Goal: Task Accomplishment & Management: Use online tool/utility

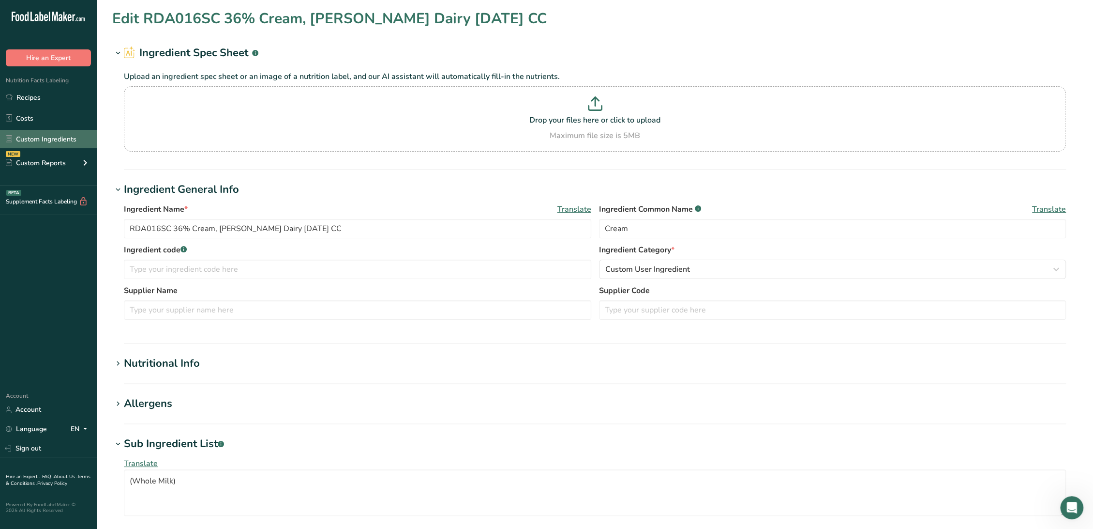
click at [68, 136] on link "Custom Ingredients" at bounding box center [48, 139] width 97 height 18
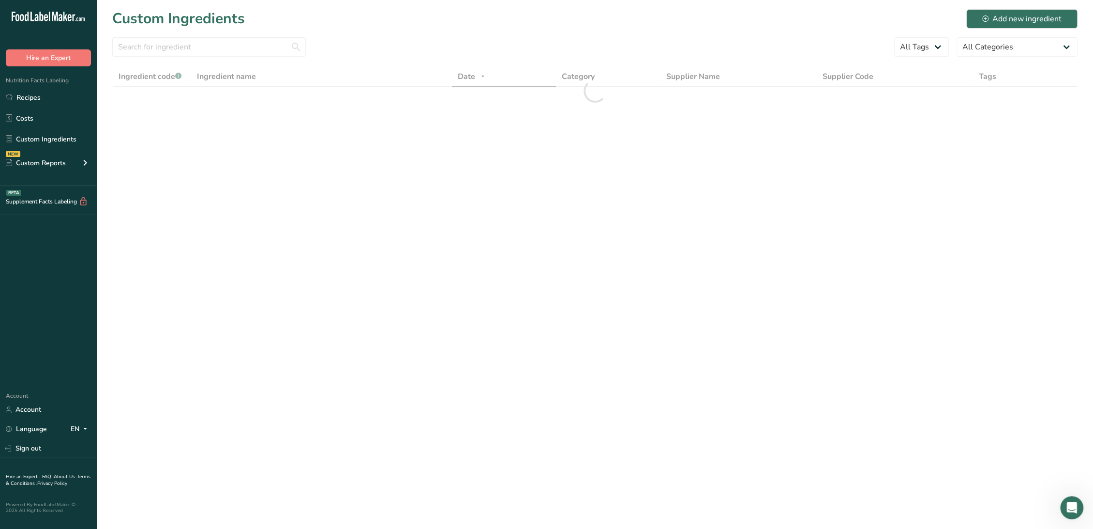
click at [170, 58] on div at bounding box center [209, 49] width 194 height 25
drag, startPoint x: 170, startPoint y: 46, endPoint x: 169, endPoint y: 37, distance: 9.2
click at [169, 46] on input "text" at bounding box center [209, 46] width 194 height 19
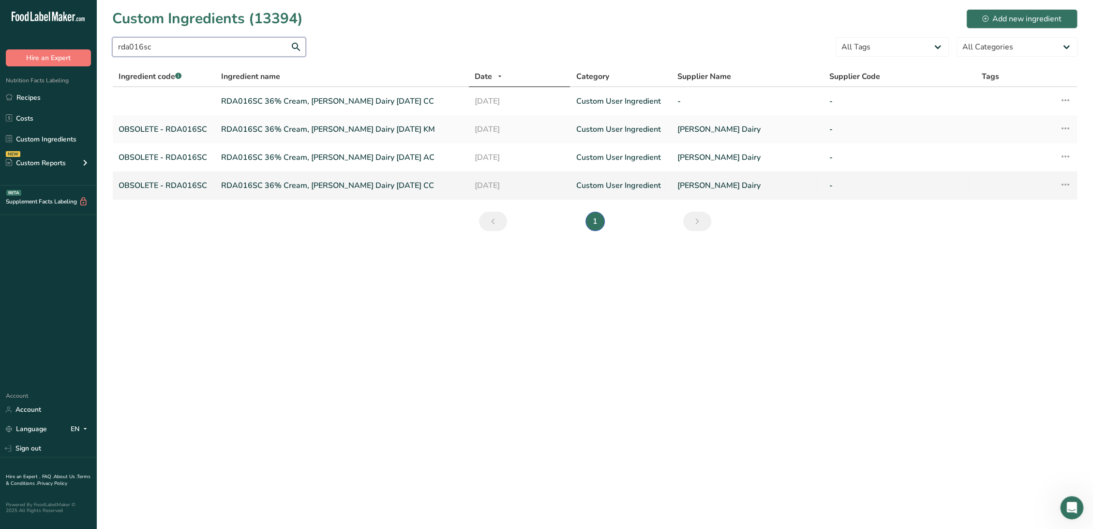
type input "rda016sc"
click at [301, 184] on link "RDA016SC 36% Cream, Hiland Dairy 03-14-23 CC" at bounding box center [342, 186] width 242 height 12
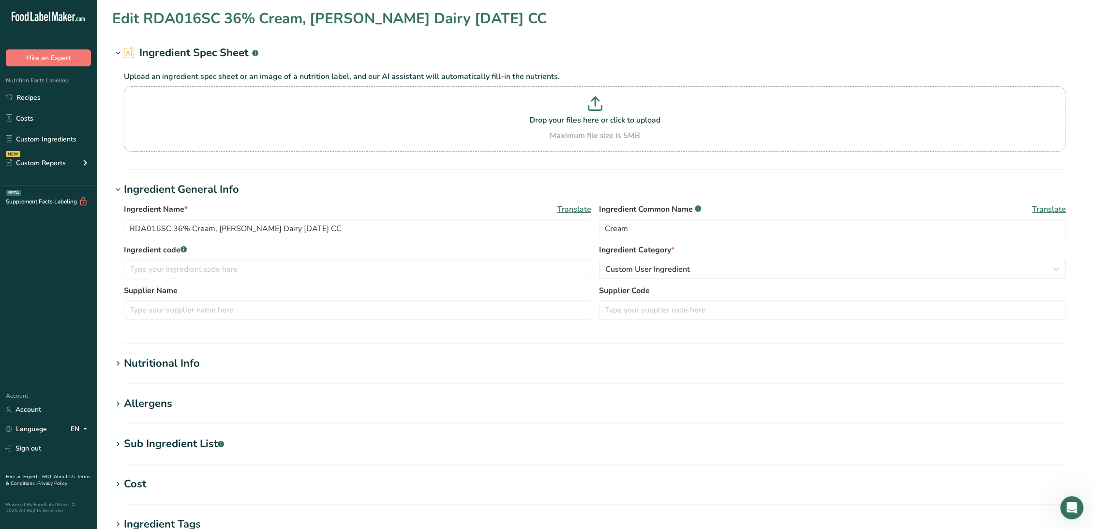
type input "Heavy Cream"
type input "OBSOLETE - RDA016SC"
type input "Hiland Dairy"
click at [217, 450] on div "Sub Ingredient List .a-a{fill:#347362;}.b-a{fill:#fff;}" at bounding box center [174, 444] width 100 height 16
type textarea "Grade “A” Cream and Milk, Mono & Diglycerides, Polysorbate 80, Carrageenan, Dex…"
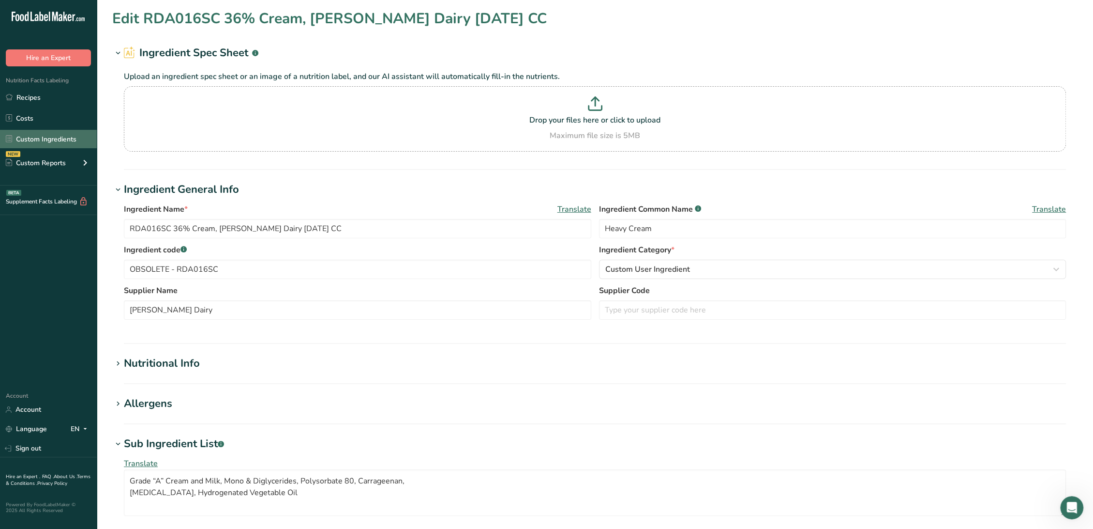
click at [62, 136] on link "Custom Ingredients" at bounding box center [48, 139] width 97 height 18
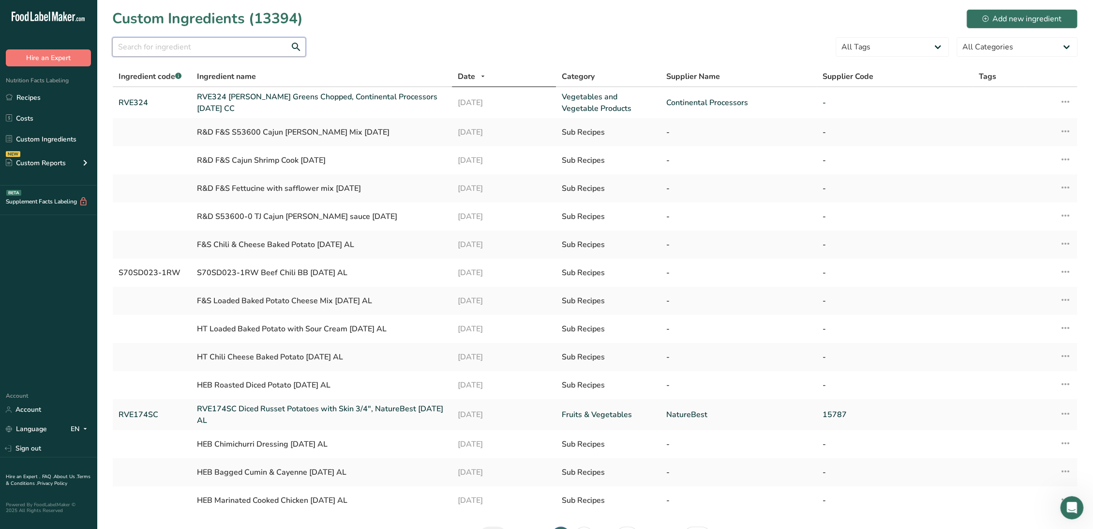
click at [196, 45] on input "text" at bounding box center [209, 46] width 194 height 19
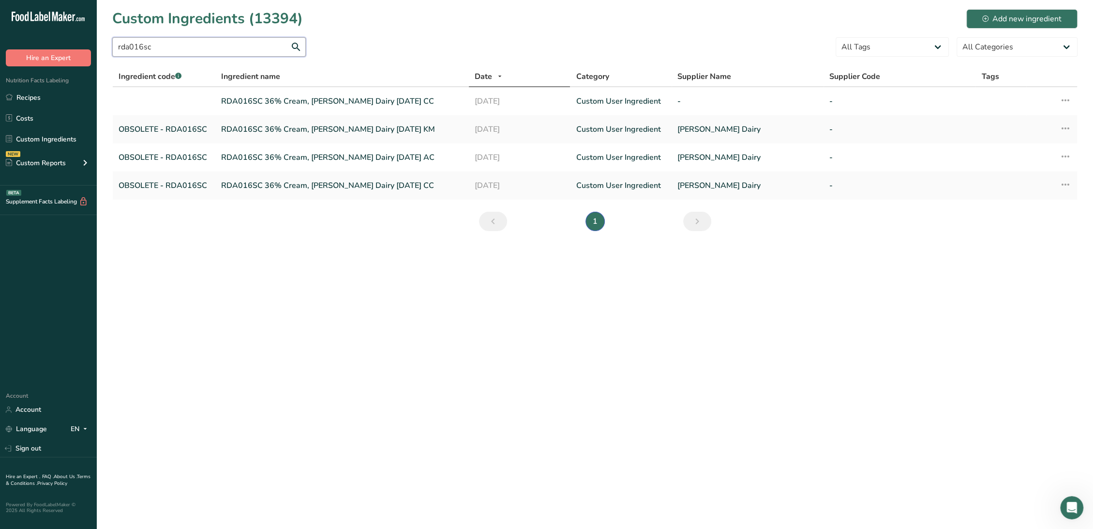
type input "rda016sc"
click at [427, 309] on main "Custom Ingredients (13394) Add new ingredient rda016sc All Tags Source of Antio…" at bounding box center [546, 264] width 1093 height 529
click at [264, 99] on link "RDA016SC 36% Cream, Hiland Dairy 03-14-23 CC" at bounding box center [342, 101] width 242 height 12
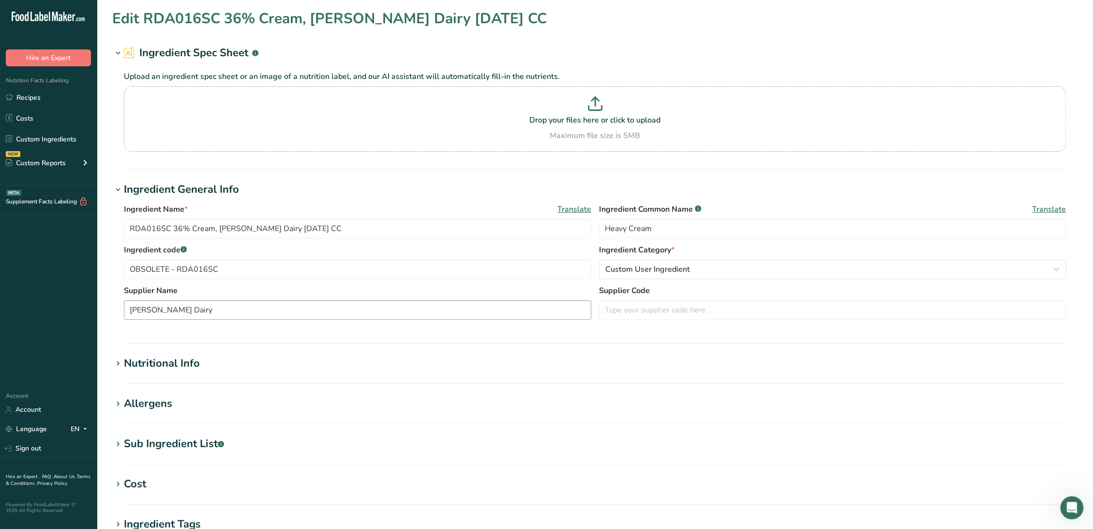
type input "Cream"
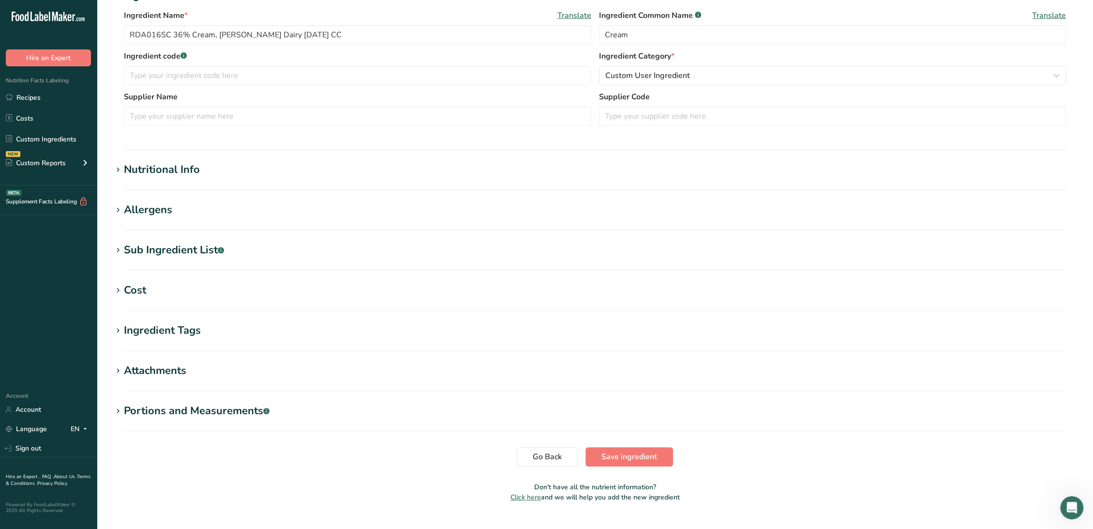
scroll to position [213, 0]
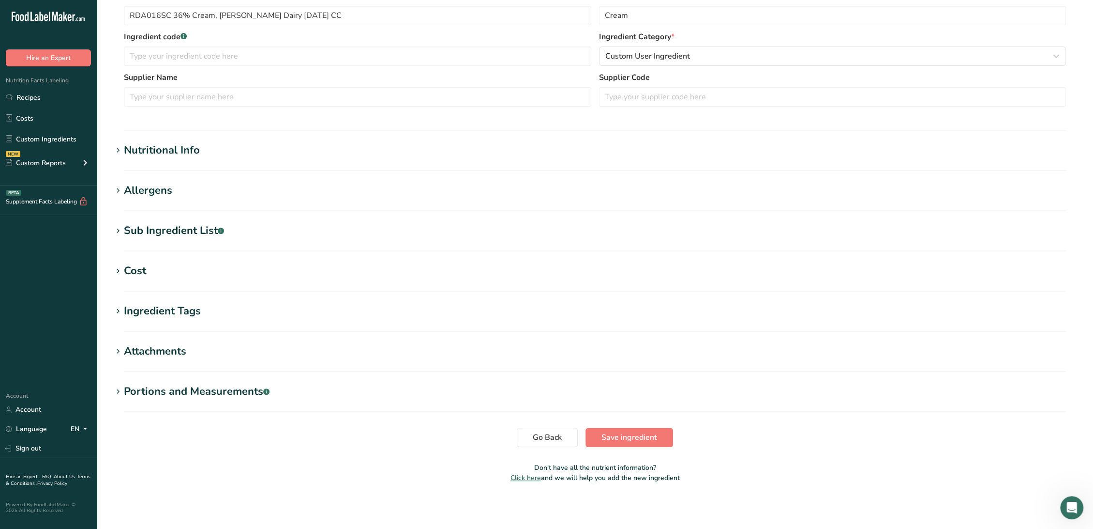
click at [176, 226] on div "Sub Ingredient List .a-a{fill:#347362;}.b-a{fill:#fff;}" at bounding box center [174, 231] width 100 height 16
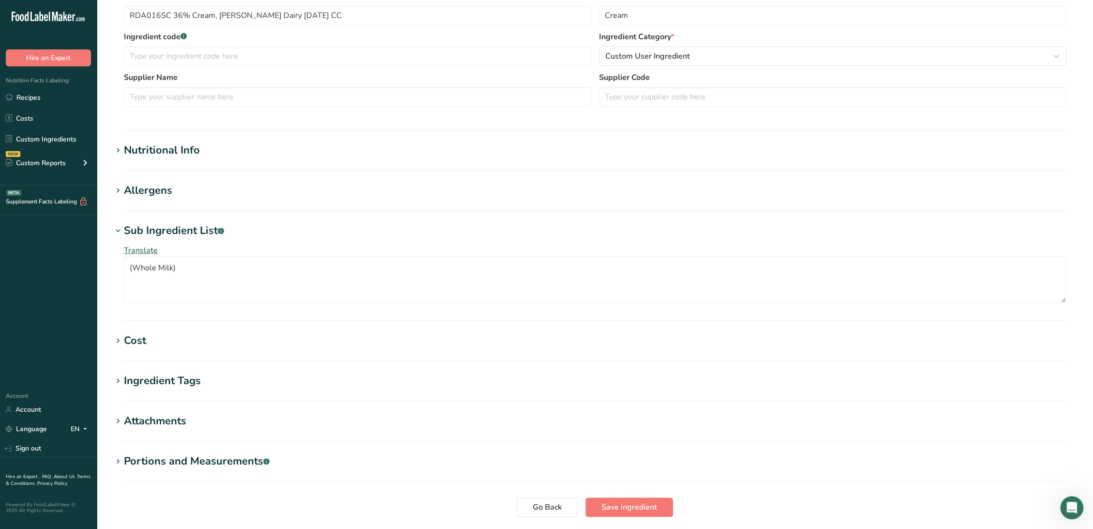
click at [158, 193] on div "Allergens" at bounding box center [148, 190] width 48 height 16
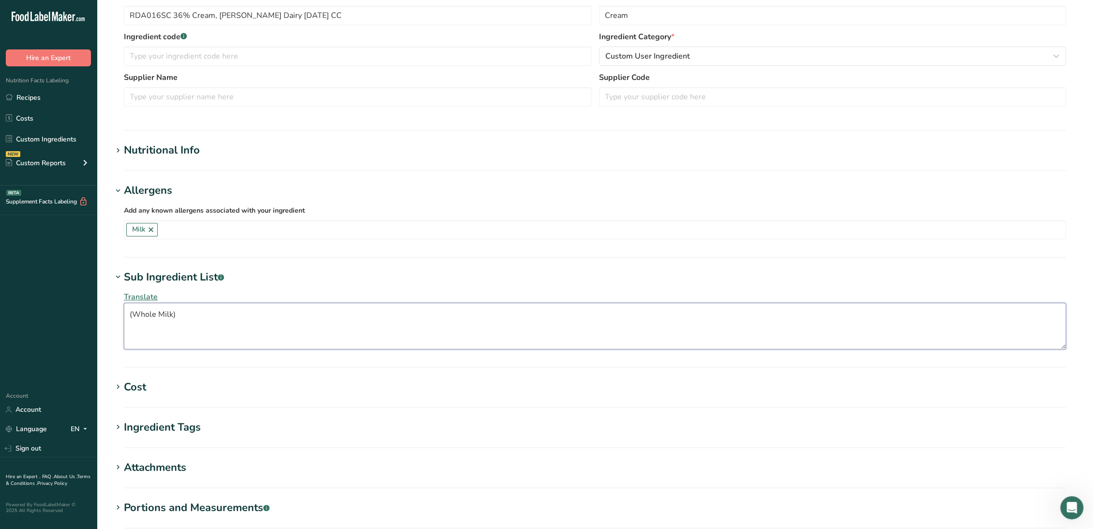
click at [168, 325] on textarea "(Whole Milk)" at bounding box center [595, 326] width 942 height 46
drag, startPoint x: 173, startPoint y: 310, endPoint x: 134, endPoint y: 314, distance: 39.4
click at [134, 314] on textarea "(Whole Milk)" at bounding box center [595, 326] width 942 height 46
drag, startPoint x: 190, startPoint y: 315, endPoint x: 94, endPoint y: 307, distance: 96.7
click at [94, 307] on div ".a-20{fill:#fff;} Hire an Expert Nutrition Facts Labeling Recipes Costs Custom …" at bounding box center [546, 216] width 1093 height 858
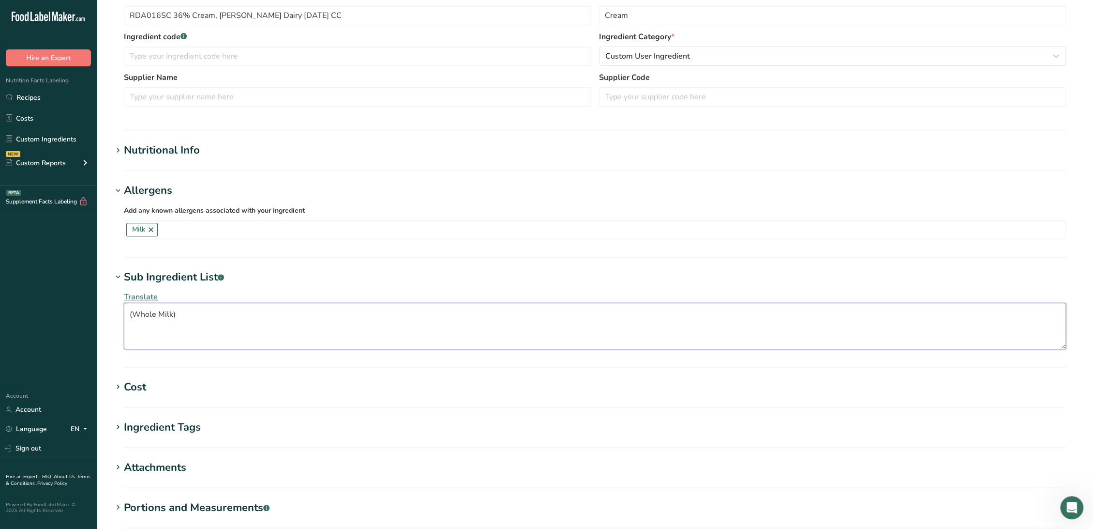
paste textarea "Grade A Pasteurized Milk and Cream"
click at [232, 313] on textarea "Grade A Pasteurized Milk and Cream" at bounding box center [595, 326] width 942 height 46
click at [160, 314] on textarea "Grade A Pasteurized Milk, Cream" at bounding box center [595, 326] width 942 height 46
drag, startPoint x: 160, startPoint y: 314, endPoint x: 80, endPoint y: 310, distance: 79.5
click at [80, 310] on div ".a-20{fill:#fff;} Hire an Expert Nutrition Facts Labeling Recipes Costs Custom …" at bounding box center [546, 216] width 1093 height 858
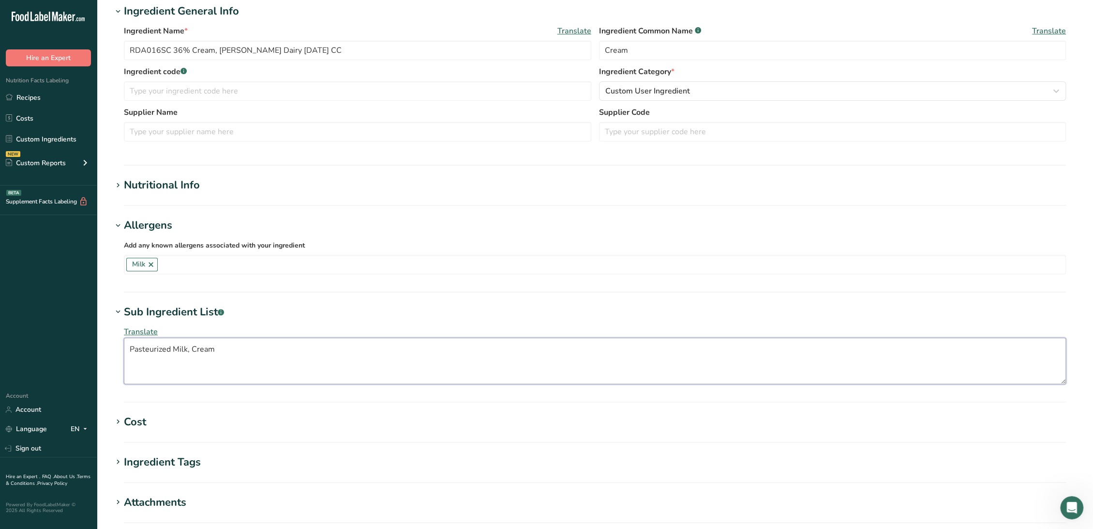
scroll to position [159, 0]
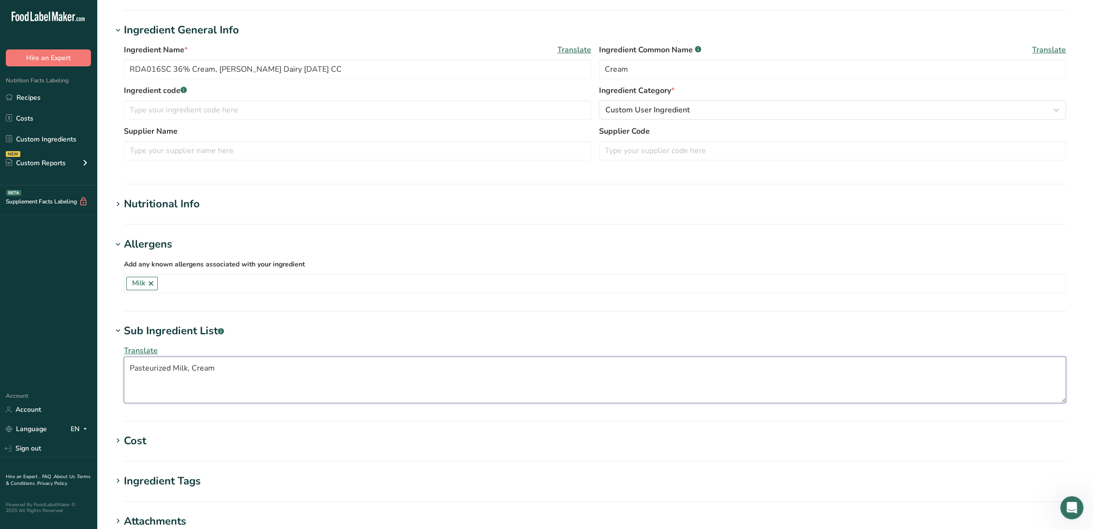
type textarea "Pasteurized Milk, Cream"
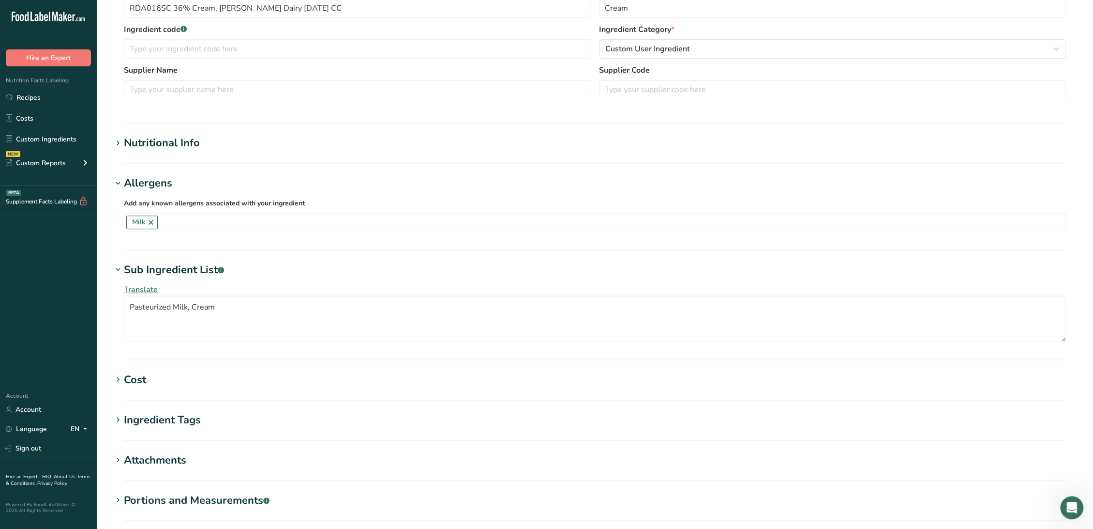
scroll to position [267, 0]
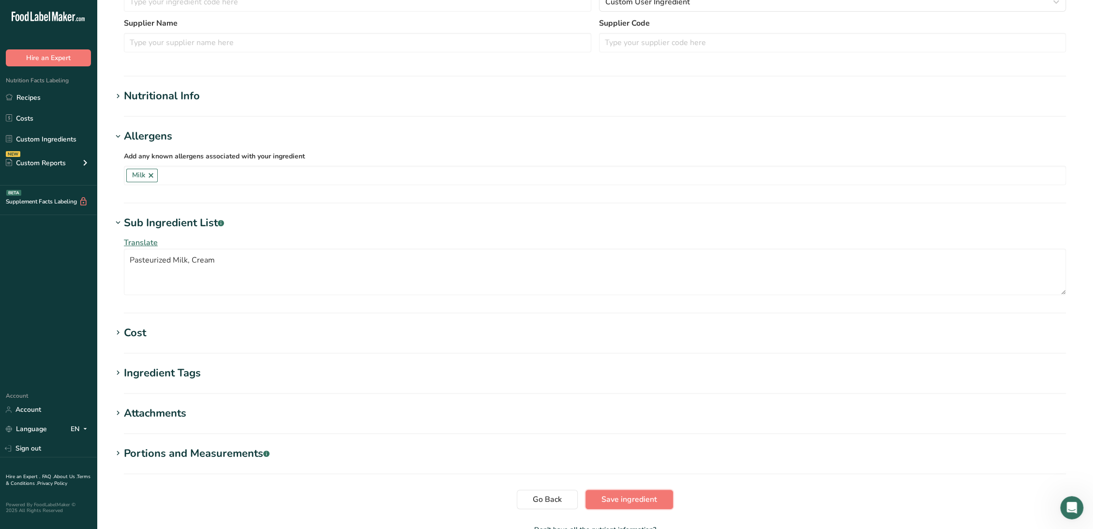
drag, startPoint x: 639, startPoint y: 495, endPoint x: 594, endPoint y: 462, distance: 55.4
click at [639, 495] on span "Save ingredient" at bounding box center [630, 499] width 56 height 12
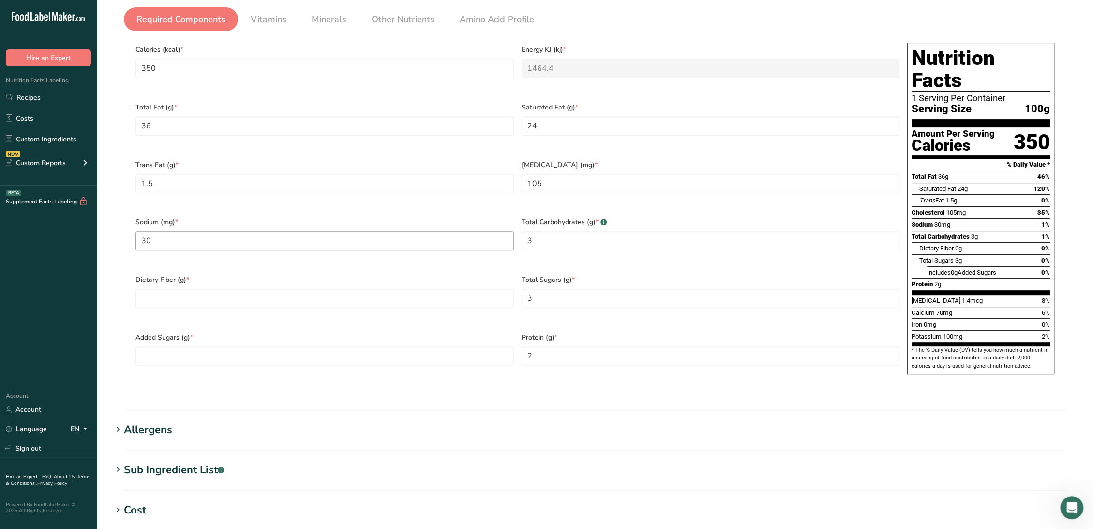
scroll to position [125, 0]
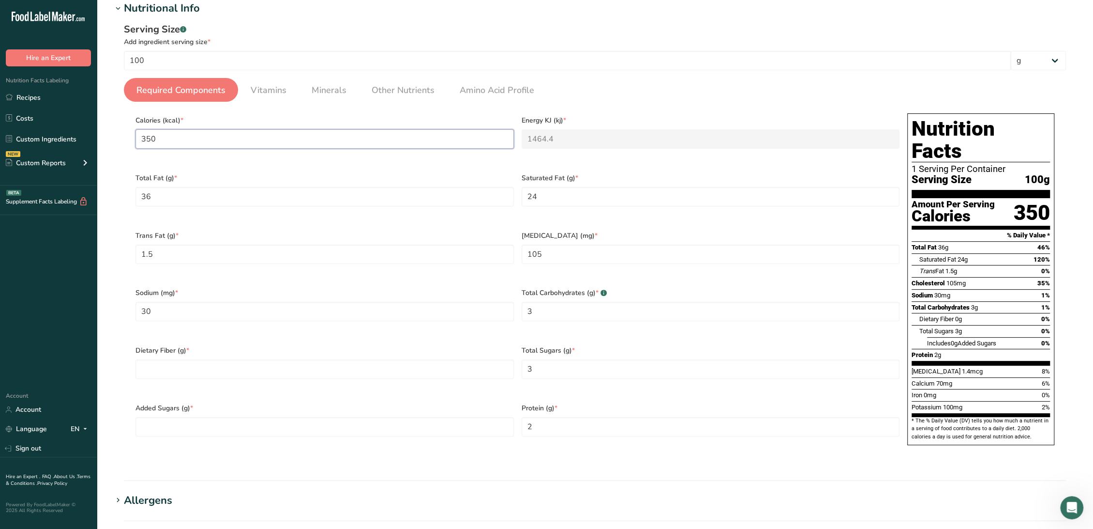
click at [223, 131] on input "350" at bounding box center [325, 138] width 378 height 19
type input "3"
type KJ "12.6"
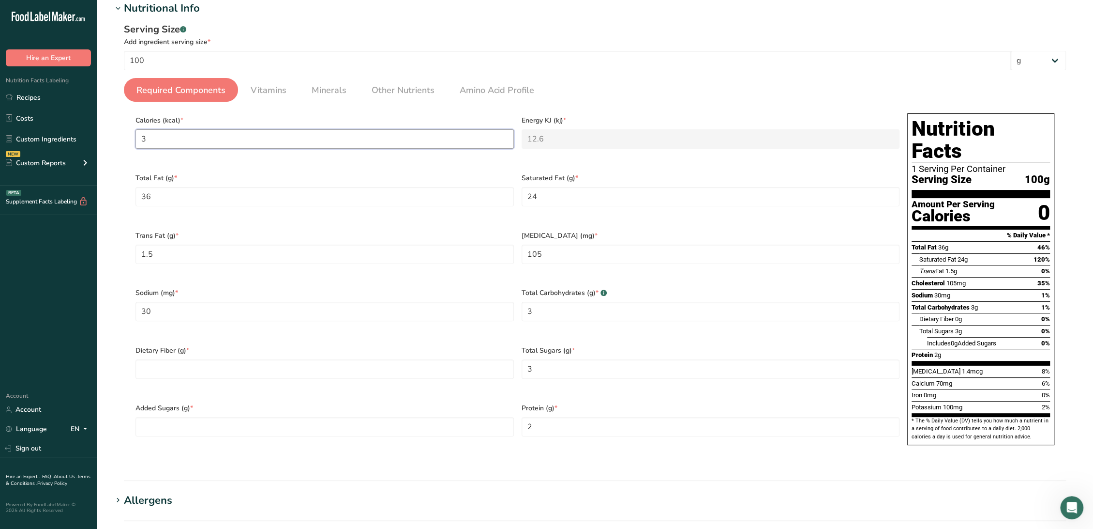
type input "35"
type KJ "146.4"
type input "354"
type KJ "1481.1"
type input "354"
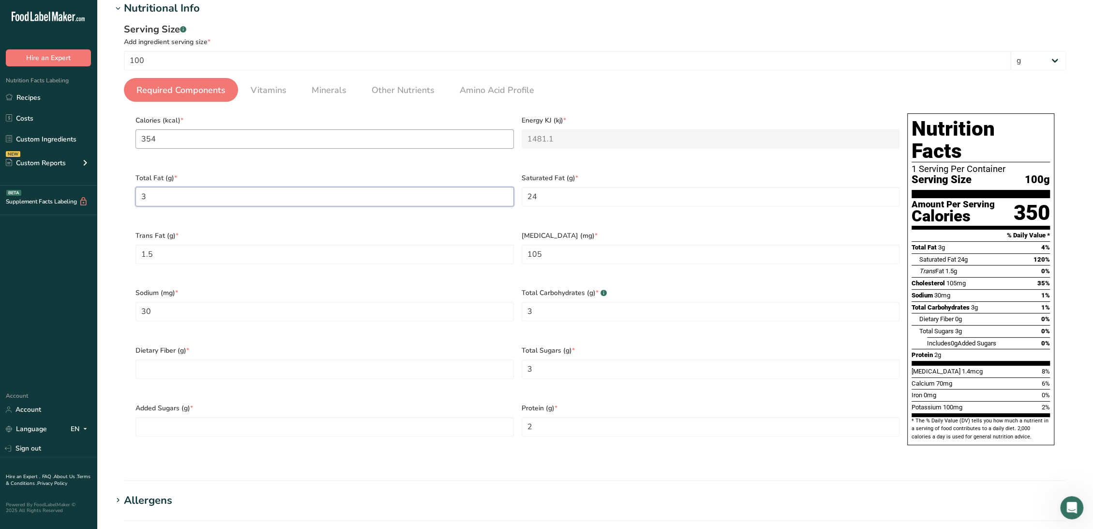
type Fat "36"
type Fat "24.12"
type Fat "1.28"
type input "144.80"
type input "32.98"
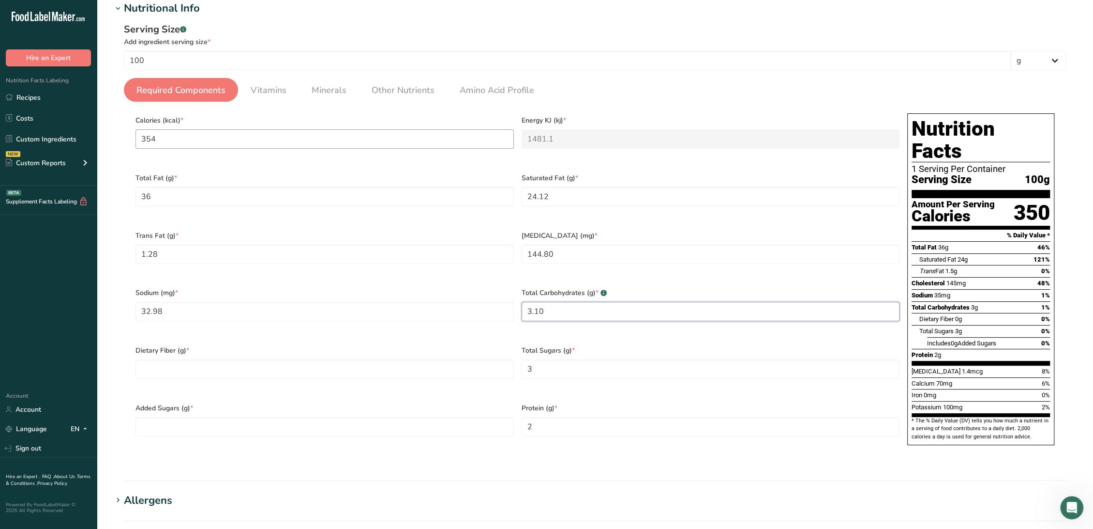
type Carbohydrates "3.10"
type Fiber "0"
type Sugars "3.10"
type Sugars "0"
type input "2.30"
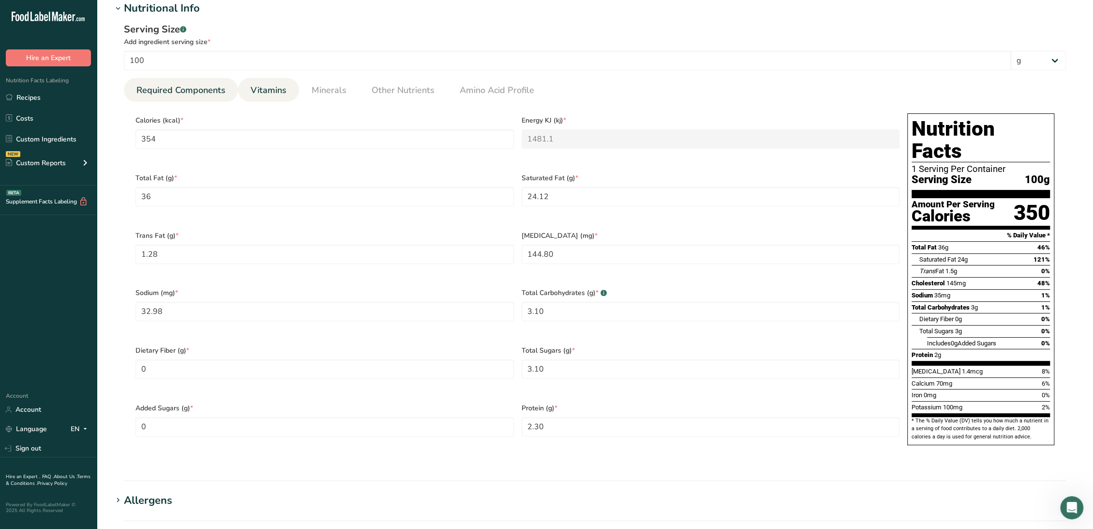
click at [267, 80] on link "Vitamins" at bounding box center [269, 90] width 44 height 25
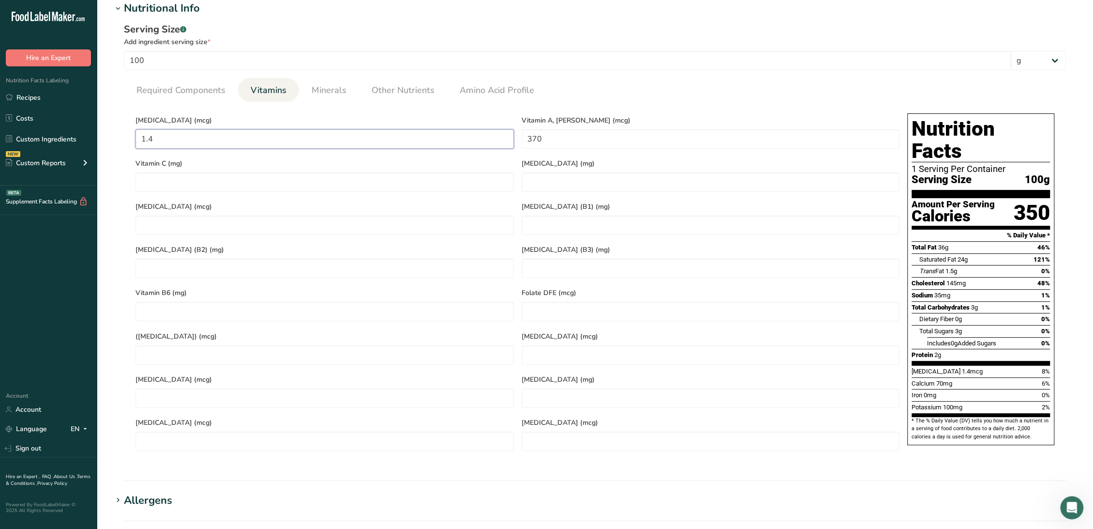
click at [267, 132] on D "1.4" at bounding box center [325, 138] width 378 height 19
type D "0"
type RAE "407.20"
type C "0"
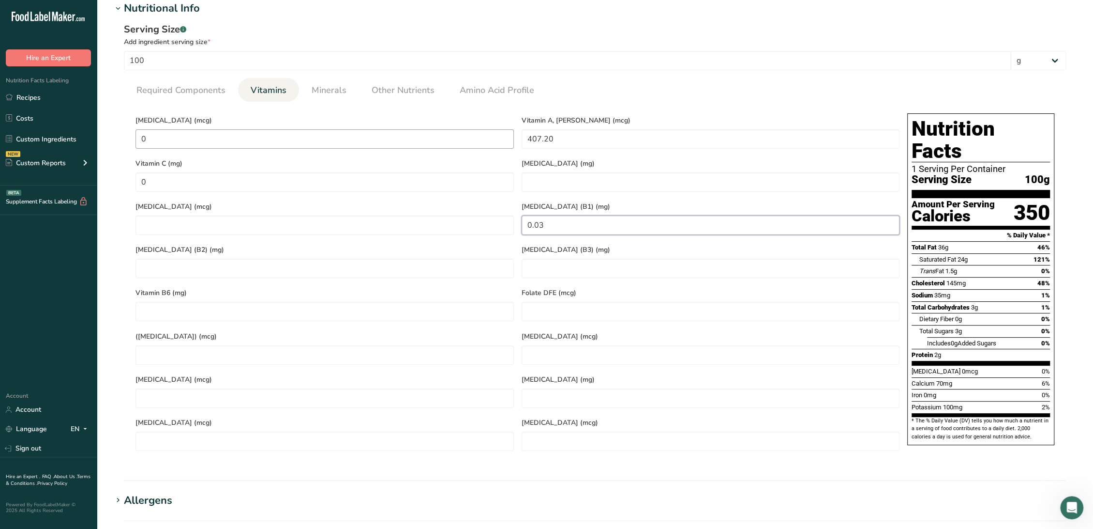
type \(B1\) "0.03"
type \(B2\) "0.11"
type \(B3\) "0.06"
click at [340, 90] on span "Minerals" at bounding box center [329, 90] width 35 height 13
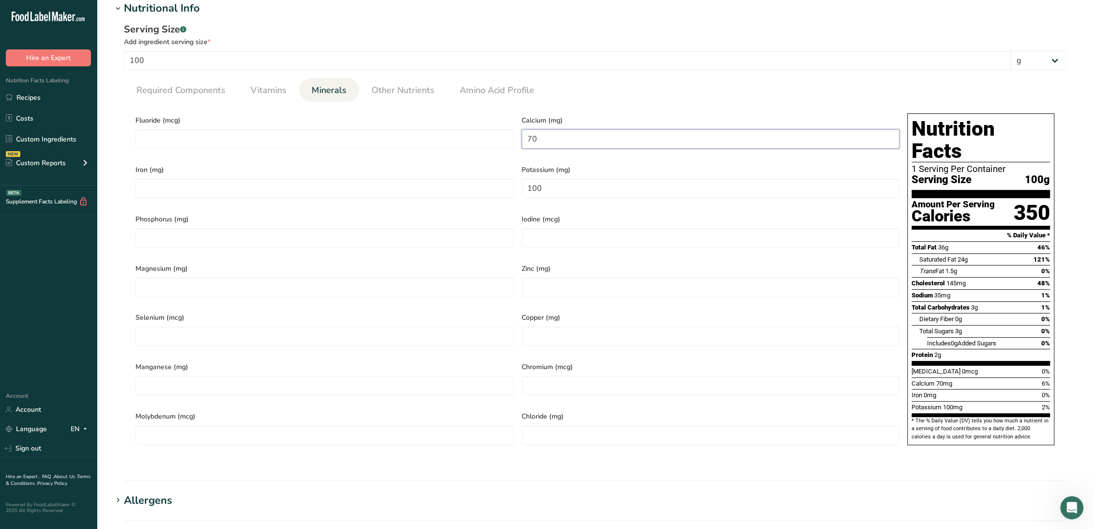
click at [568, 142] on input "70" at bounding box center [711, 138] width 378 height 19
type input "64.60"
type input "0.03"
type input "106.68"
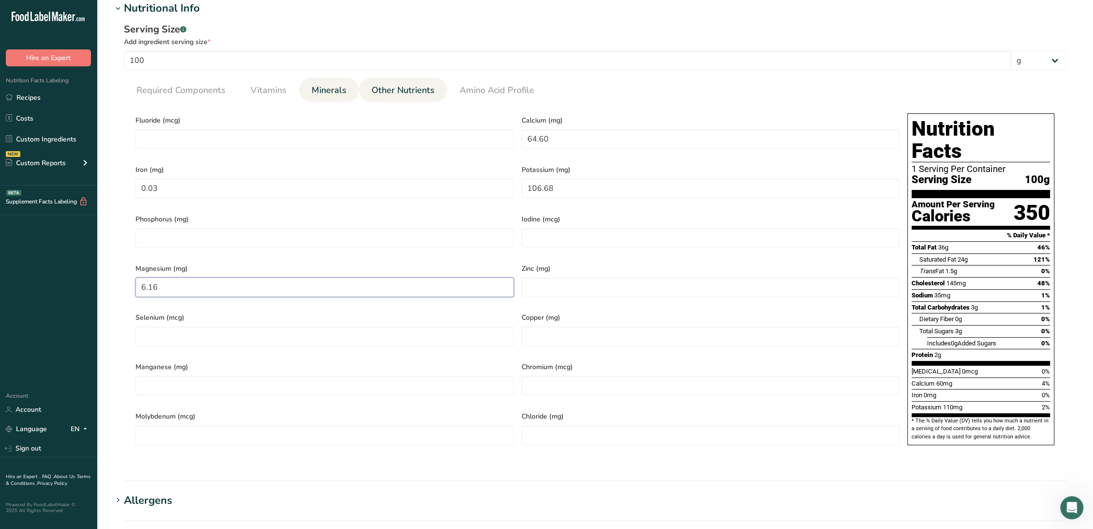
type input "6.16"
click at [422, 94] on span "Other Nutrients" at bounding box center [403, 90] width 63 height 13
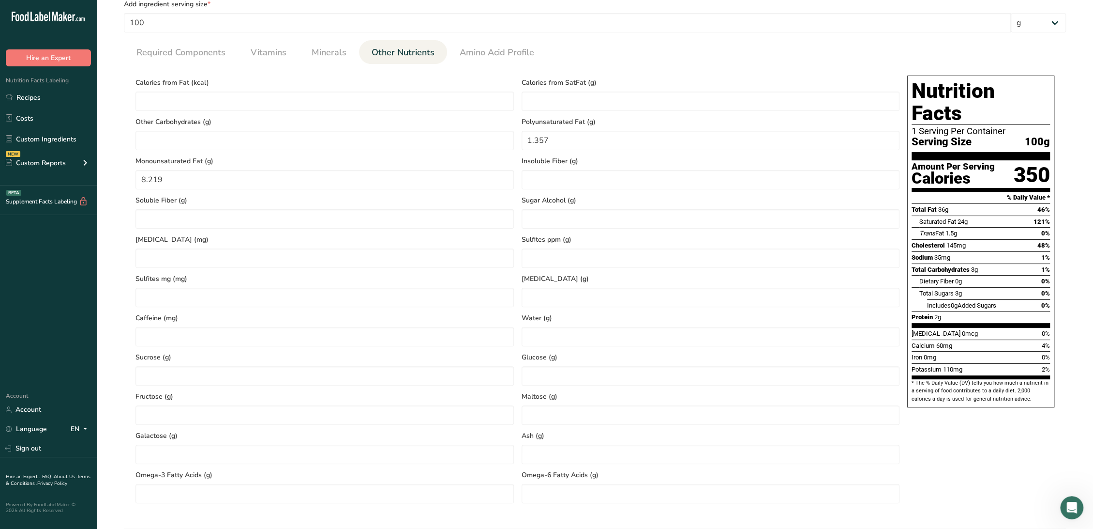
scroll to position [179, 0]
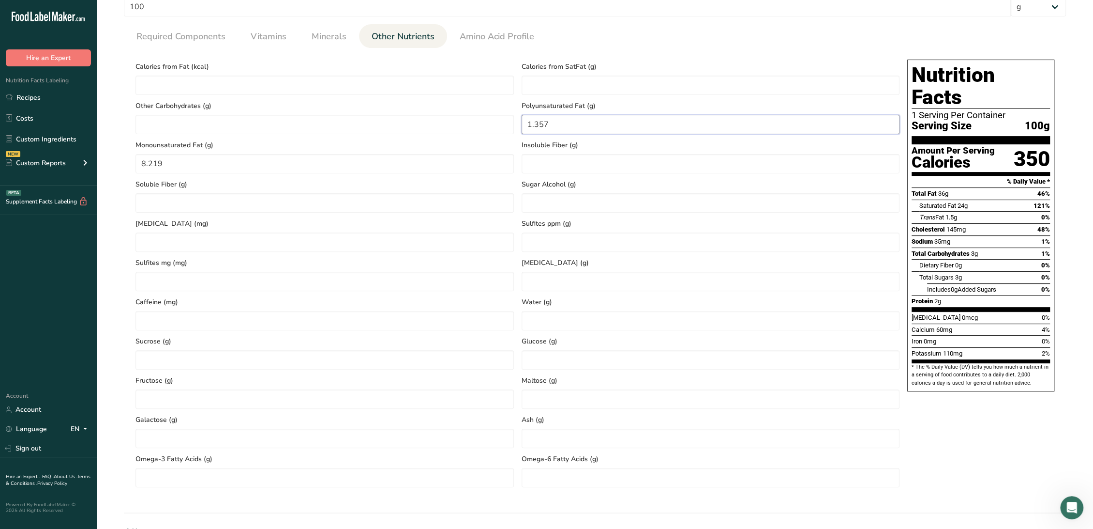
click at [563, 129] on Fat "1.357" at bounding box center [711, 124] width 378 height 19
type Fat "1.80"
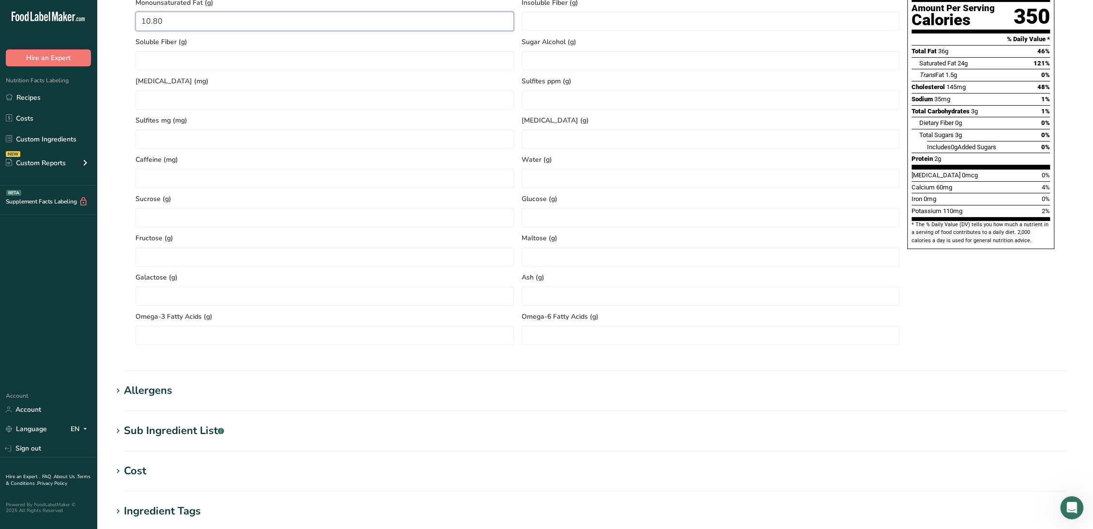
scroll to position [448, 0]
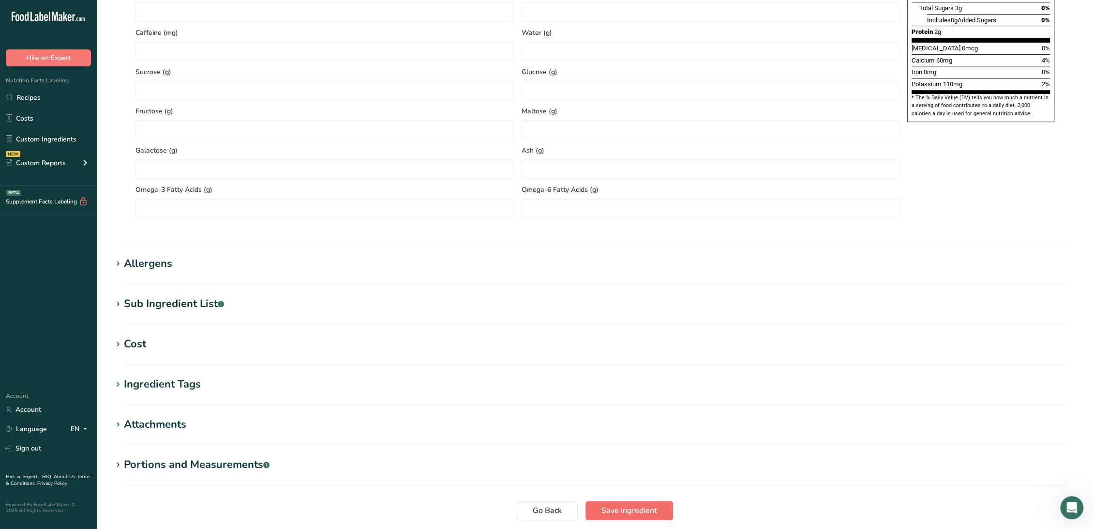
type Fat "10.80"
click at [616, 500] on section "Edit RDA016SC 36% Cream, Hiland Dairy 03-14-23 CC Ingredient Spec Sheet .a-a{fi…" at bounding box center [595, 61] width 997 height 1019
click at [616, 510] on span "Save ingredient" at bounding box center [630, 510] width 56 height 12
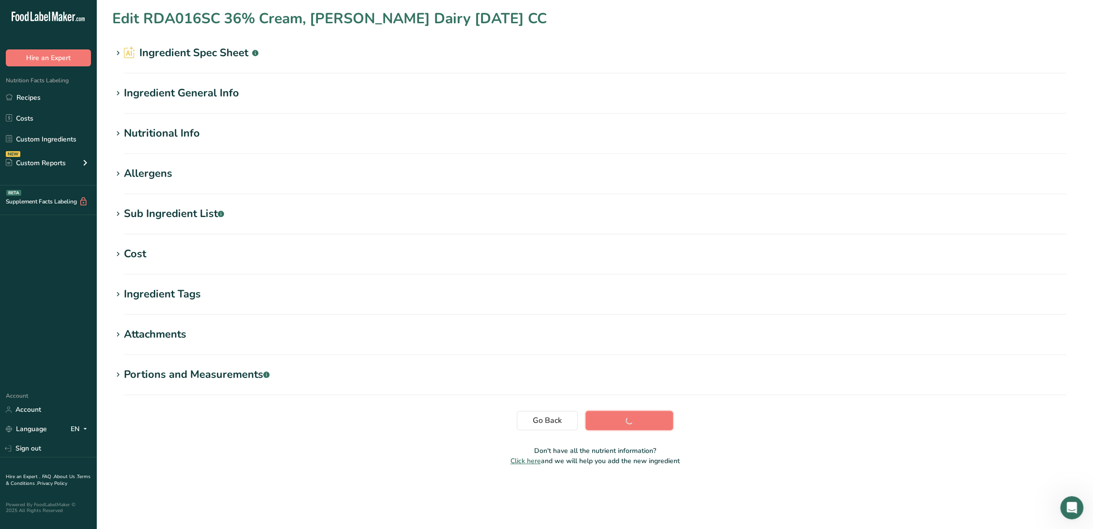
scroll to position [0, 0]
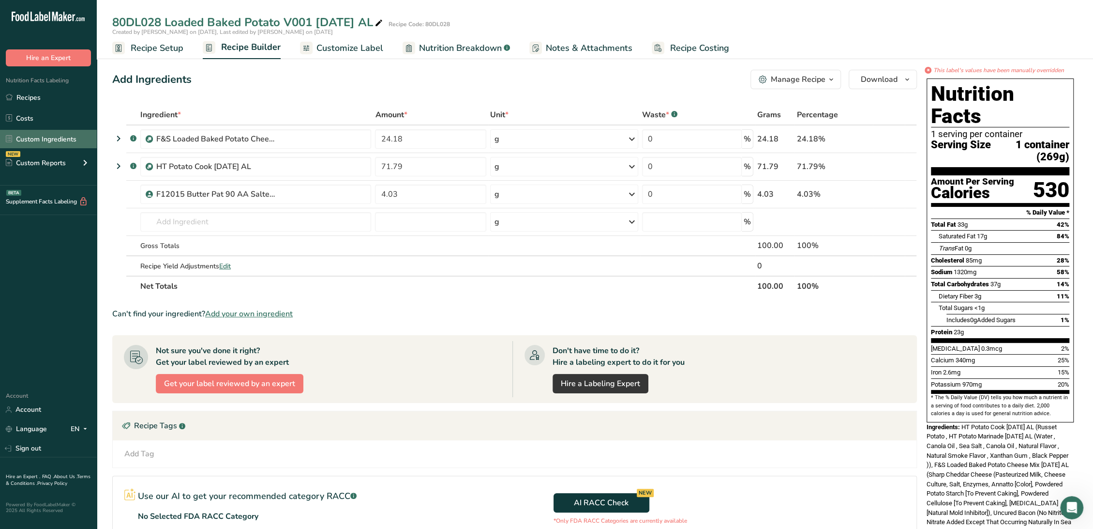
click at [65, 143] on link "Custom Ingredients" at bounding box center [48, 139] width 97 height 18
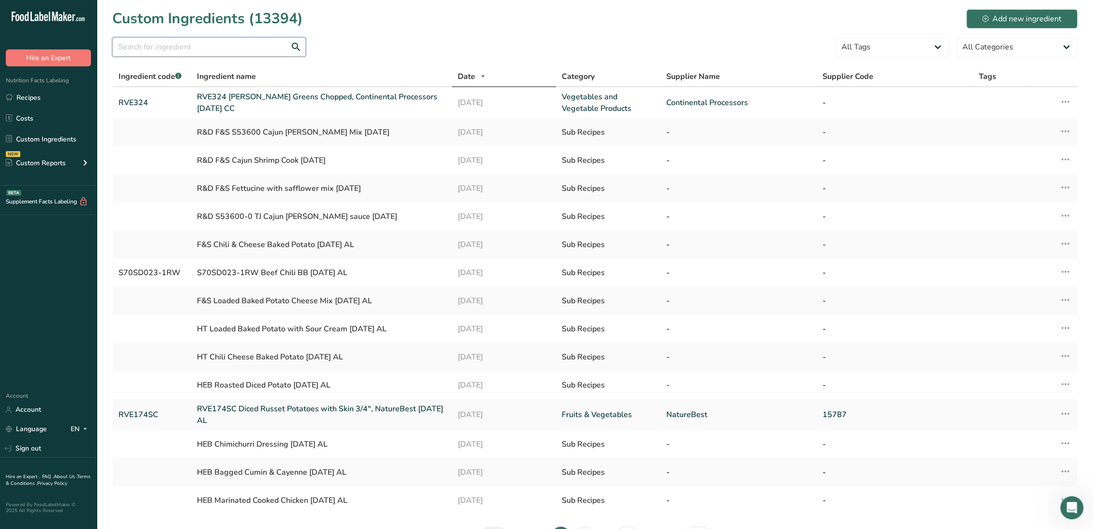
click at [166, 50] on input "text" at bounding box center [209, 46] width 194 height 19
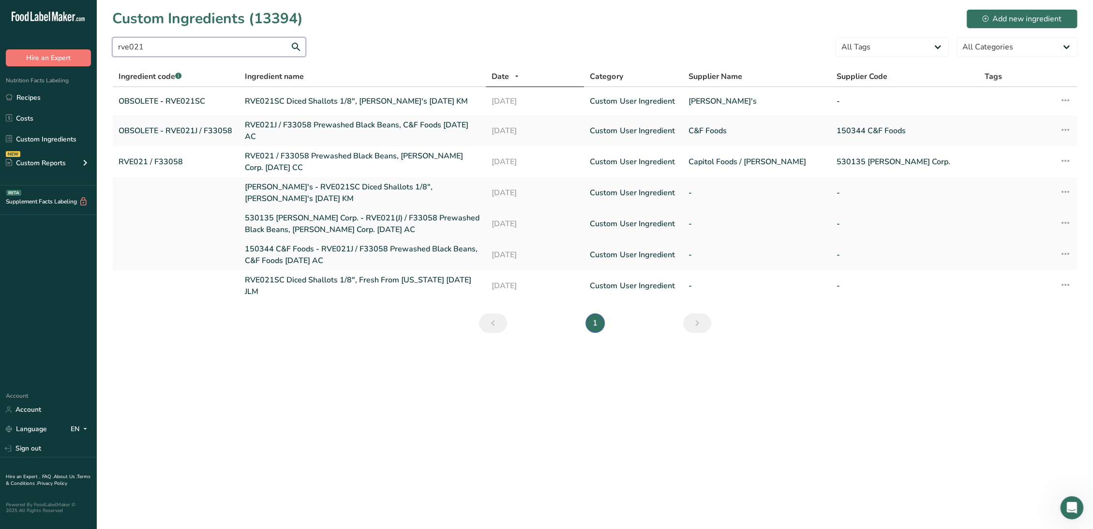
type input "rve021"
click at [291, 221] on link "530135 [PERSON_NAME] Corp. - RVE021(J) / F33058 Prewashed Black Beans, [PERSON_…" at bounding box center [362, 223] width 235 height 23
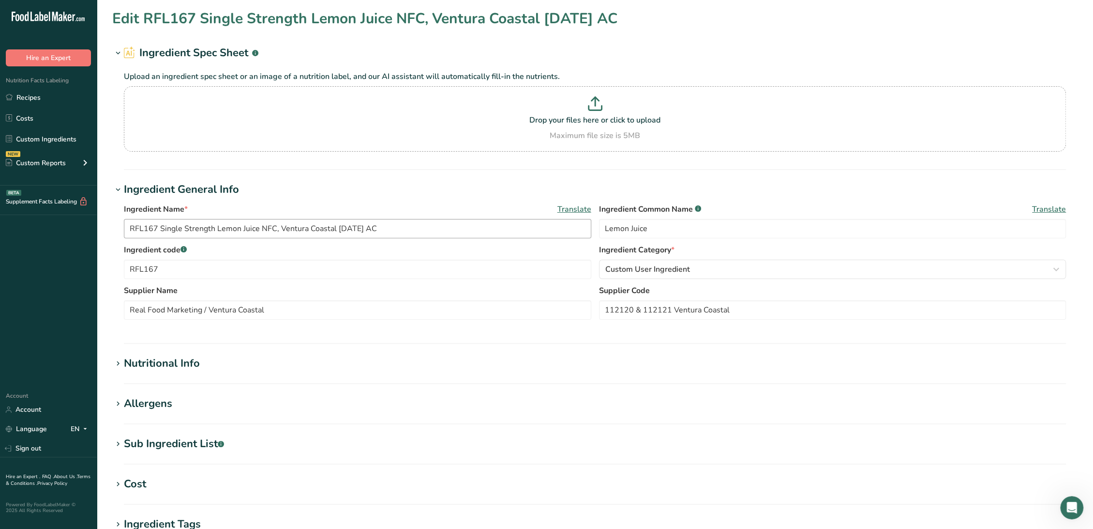
type input "530135 [PERSON_NAME] Corp. - RVE021(J) / F33058 Prewashed Black Beans, [PERSON_…"
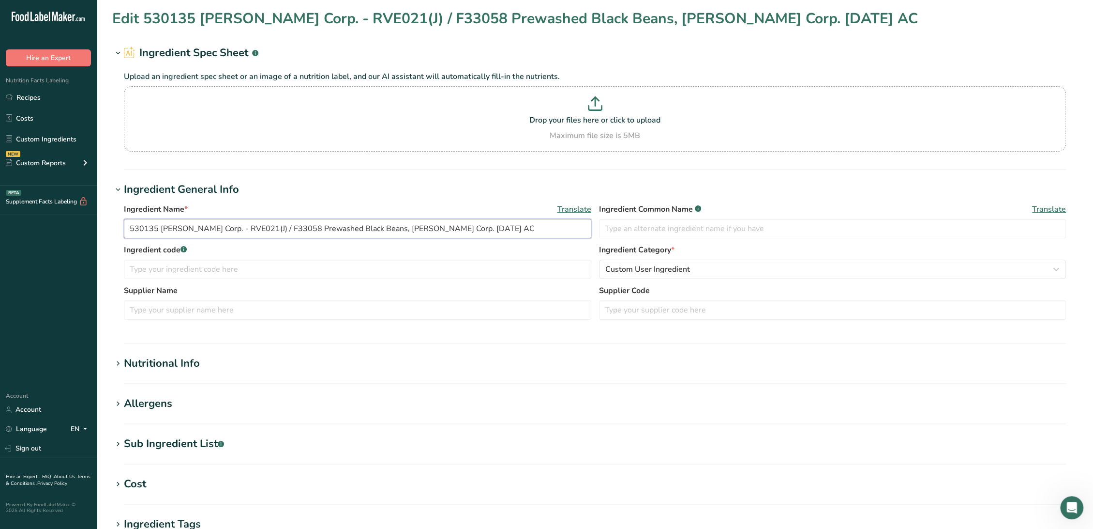
drag, startPoint x: 242, startPoint y: 228, endPoint x: 120, endPoint y: 221, distance: 122.2
click at [120, 221] on div "Ingredient Name * Translate 530135 [PERSON_NAME] Corp. - RVE021(J) / F33058 Pre…" at bounding box center [595, 264] width 966 height 134
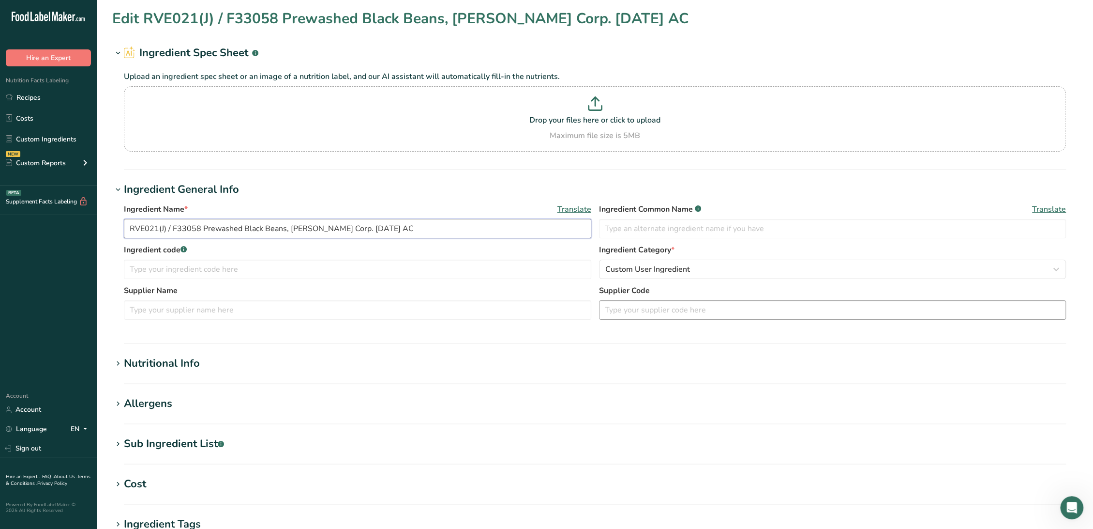
type input "RVE021(J) / F33058 Prewashed Black Beans, [PERSON_NAME] Corp. [DATE] AC"
click at [660, 313] on input "text" at bounding box center [833, 309] width 468 height 19
paste input "530135 [PERSON_NAME] Corp. -"
type input "530135 [PERSON_NAME] Corp. -"
click at [133, 228] on input "RVE021(J) / F33058 Prewashed Black Beans, [PERSON_NAME] Corp. [DATE] AC" at bounding box center [358, 228] width 468 height 19
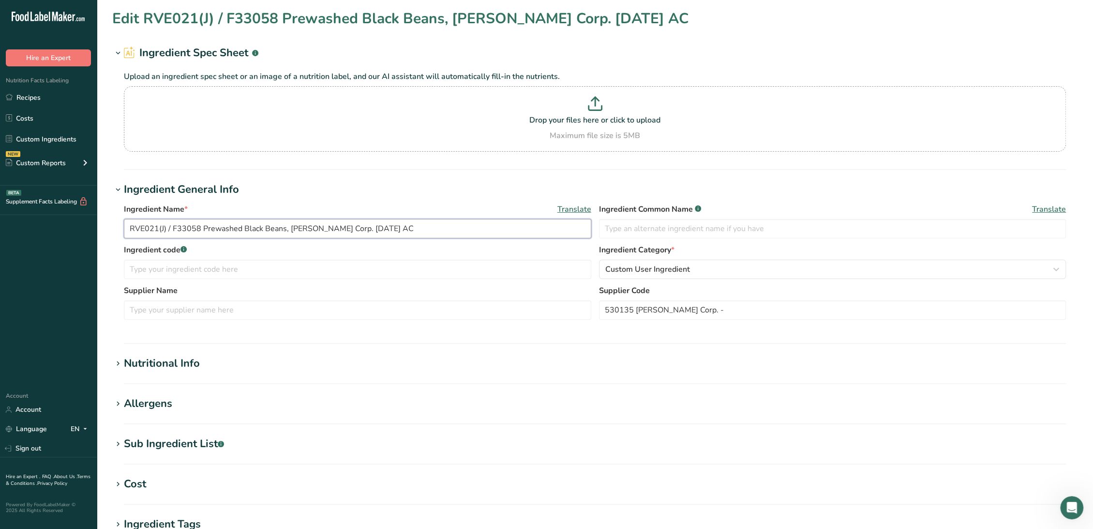
drag, startPoint x: 199, startPoint y: 225, endPoint x: 95, endPoint y: 223, distance: 103.6
click at [95, 223] on div ".a-20{fill:#fff;} Hire an Expert Nutrition Facts Labeling Recipes Costs Custom …" at bounding box center [546, 371] width 1093 height 742
type input "RVE021(J) / F33058 Prewashed Black Beans, [PERSON_NAME] Corp. [DATE] AC"
click at [143, 273] on input "text" at bounding box center [358, 268] width 468 height 19
paste input "RVE021(J) / F33058"
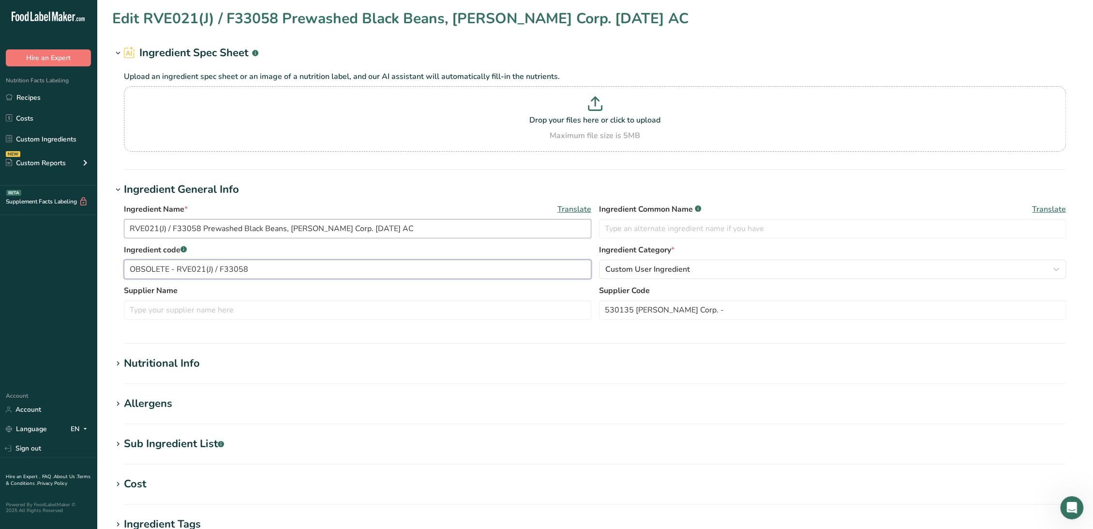
type input "OBSOLETE - RVE021(J) / F33058"
drag, startPoint x: 289, startPoint y: 227, endPoint x: 367, endPoint y: 228, distance: 77.4
click at [367, 228] on input "RVE021(J) / F33058 Prewashed Black Beans, [PERSON_NAME] Corp. [DATE] AC" at bounding box center [358, 228] width 468 height 19
click at [249, 313] on input "text" at bounding box center [358, 309] width 468 height 19
paste input "[PERSON_NAME] Corp"
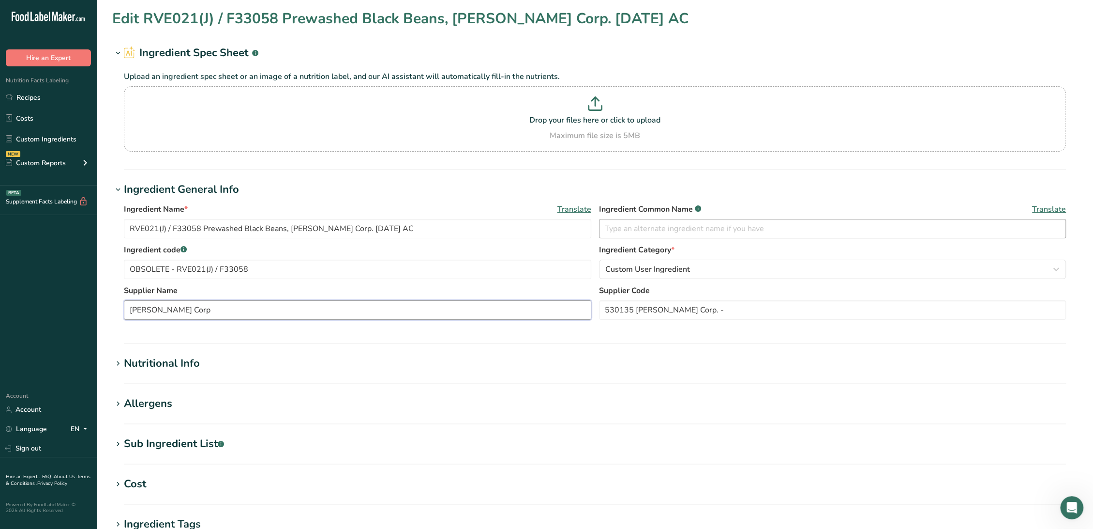
type input "[PERSON_NAME] Corp"
click at [624, 231] on input "text" at bounding box center [833, 228] width 468 height 19
drag, startPoint x: 243, startPoint y: 227, endPoint x: 287, endPoint y: 227, distance: 43.1
click at [287, 227] on input "RVE021(J) / F33058 Prewashed Black Beans, [PERSON_NAME] Corp. [DATE] AC" at bounding box center [358, 228] width 468 height 19
click at [210, 434] on section "Edit RVE021(J) / F33058 Prewashed Black Beans, [PERSON_NAME] Corp. [DATE] AC In…" at bounding box center [595, 355] width 997 height 711
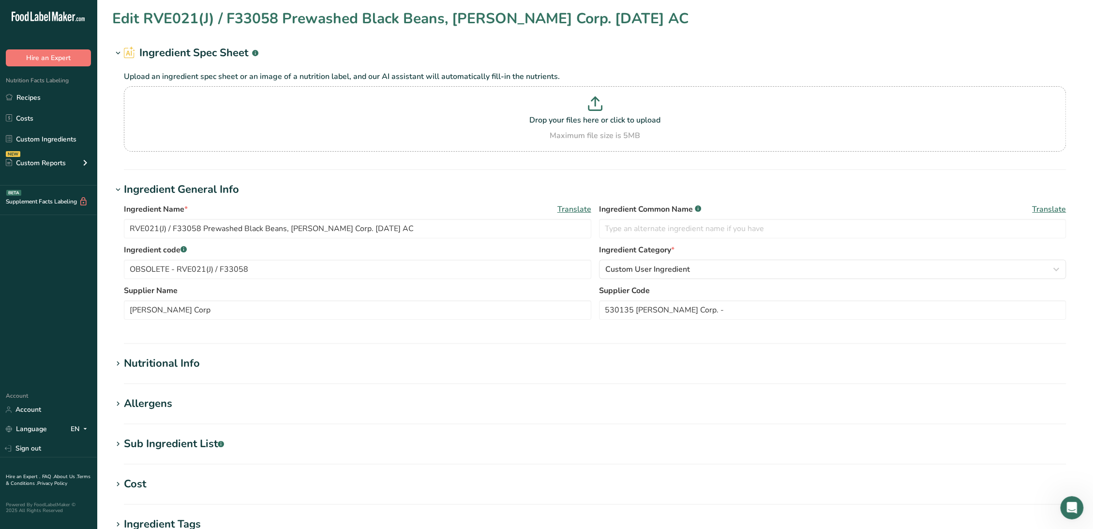
click at [209, 444] on div "Sub Ingredient List .a-a{fill:#347362;}.b-a{fill:#fff;}" at bounding box center [174, 444] width 100 height 16
drag, startPoint x: 214, startPoint y: 487, endPoint x: 62, endPoint y: 465, distance: 154.0
click at [62, 465] on div ".a-20{fill:#fff;} Hire an Expert Nutrition Facts Labeling Recipes Costs Custom …" at bounding box center [546, 406] width 1093 height 812
click at [626, 224] on input "text" at bounding box center [833, 228] width 468 height 19
paste input "Black Beans"
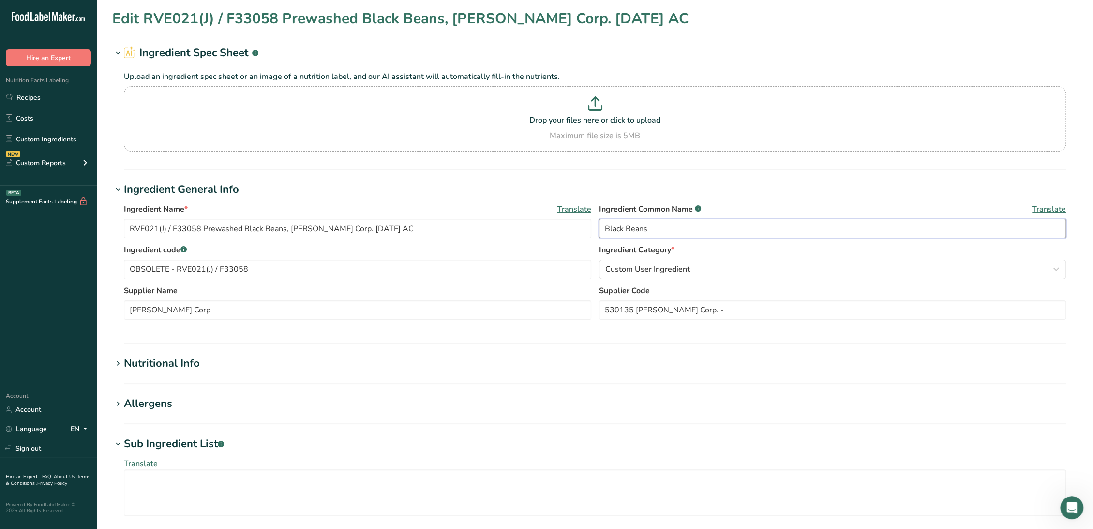
type input "Black Beans"
click at [178, 364] on div "Nutritional Info" at bounding box center [162, 363] width 76 height 16
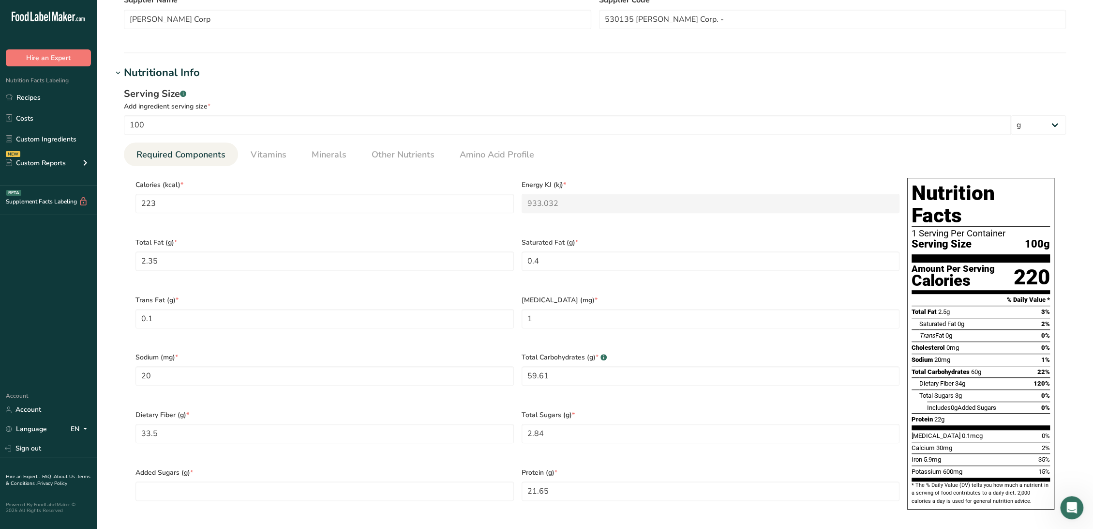
scroll to position [322, 0]
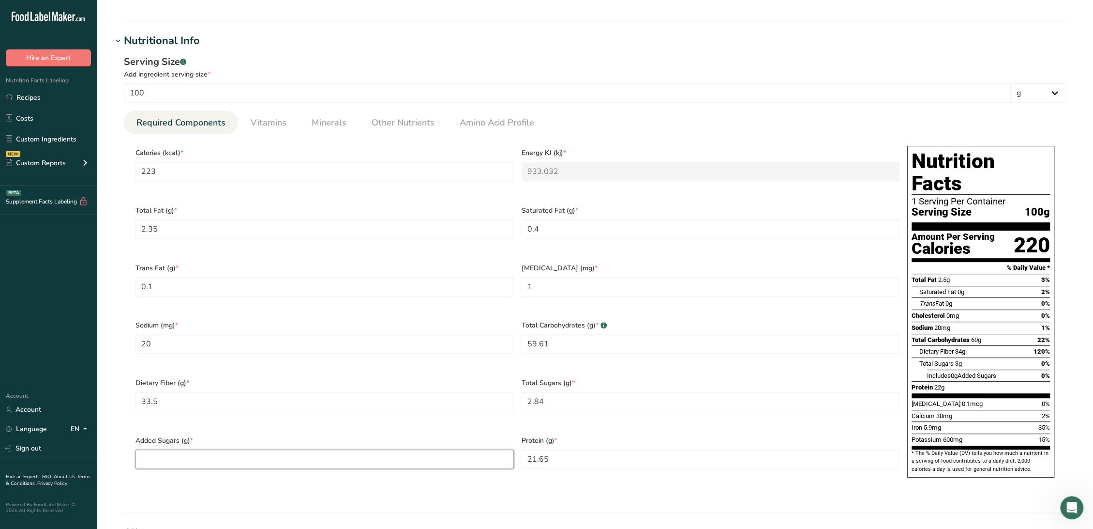
click at [244, 449] on Sugars "number" at bounding box center [325, 458] width 378 height 19
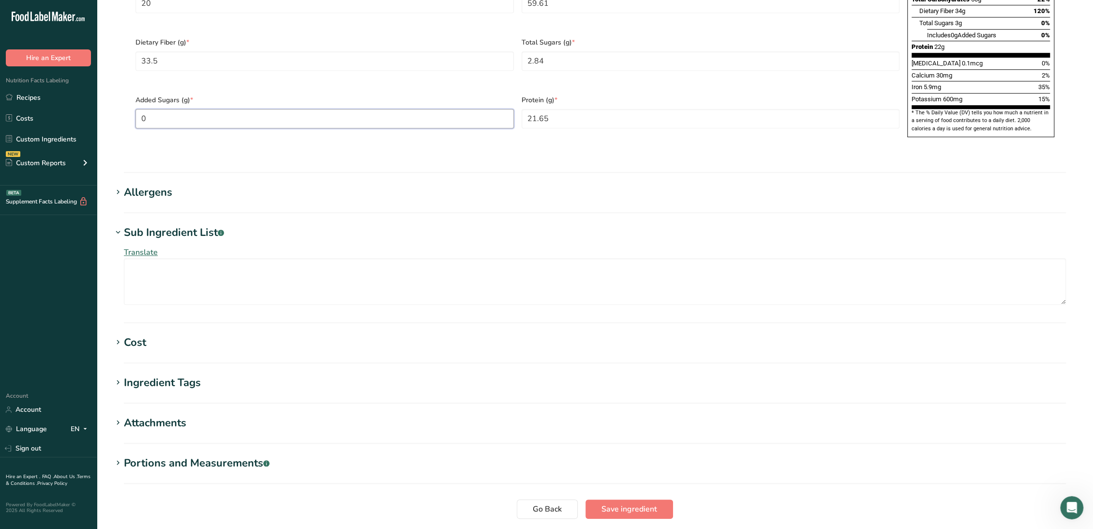
scroll to position [699, 0]
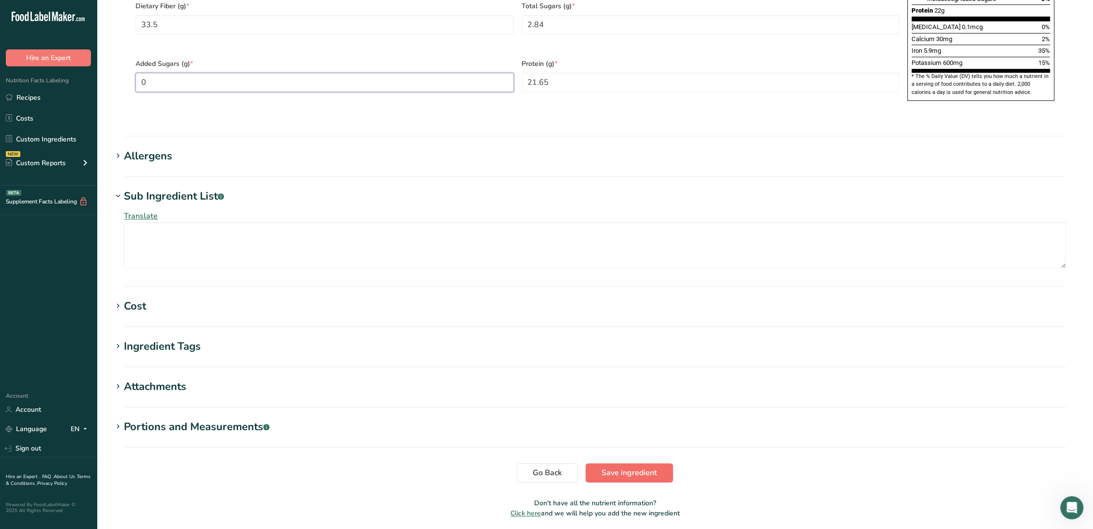
type Sugars "0"
click at [653, 463] on button "Save ingredient" at bounding box center [630, 472] width 88 height 19
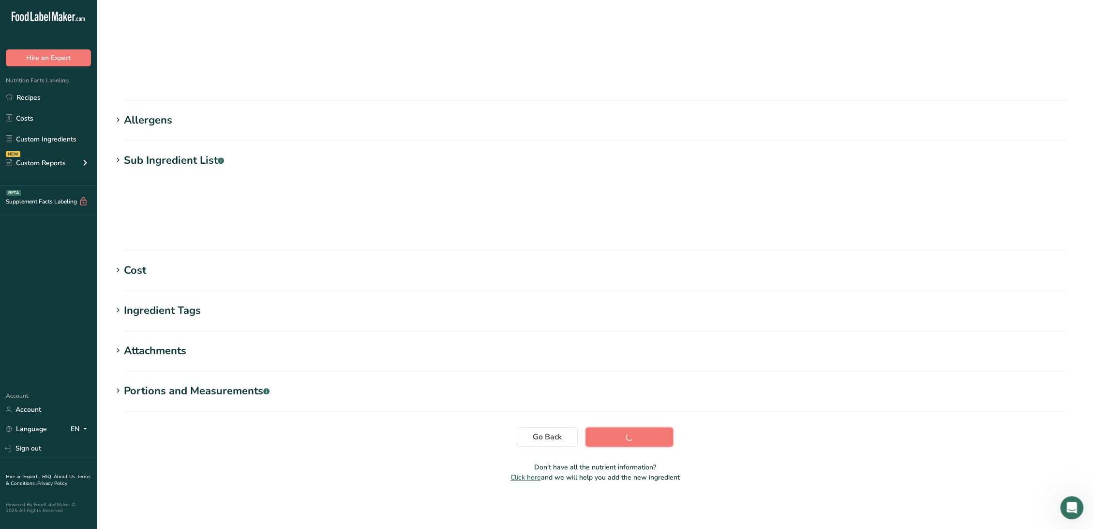
scroll to position [0, 0]
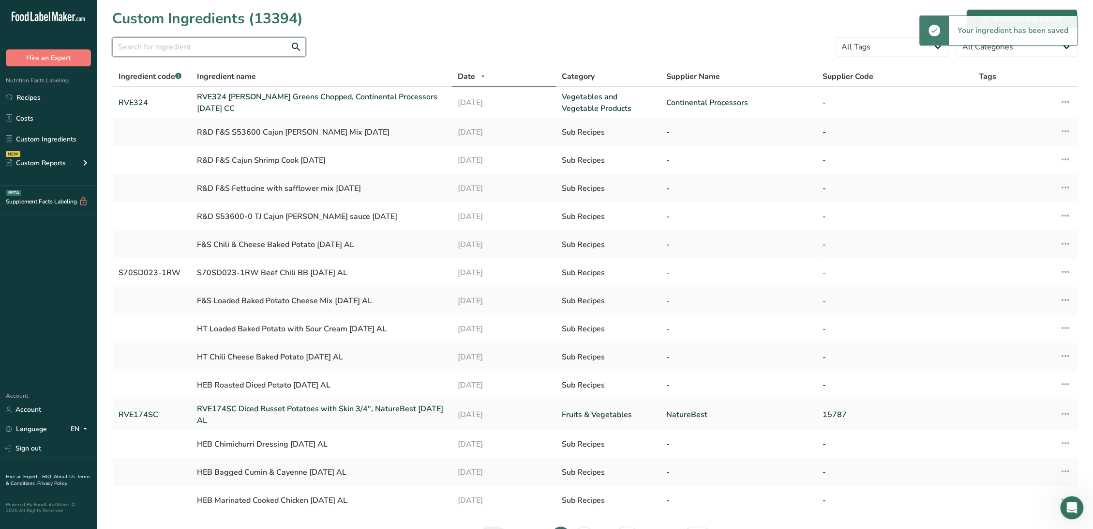
click at [219, 38] on input "text" at bounding box center [209, 46] width 194 height 19
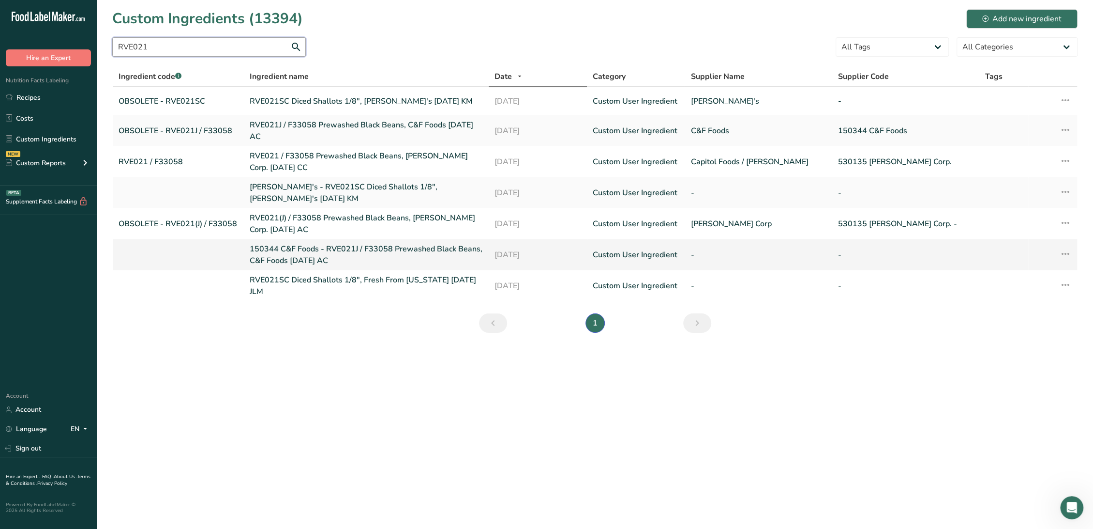
type input "RVE021"
click at [284, 253] on link "150344 C&F Foods - RVE021J / F33058 Prewashed Black Beans, C&F Foods [DATE] AC" at bounding box center [367, 254] width 234 height 23
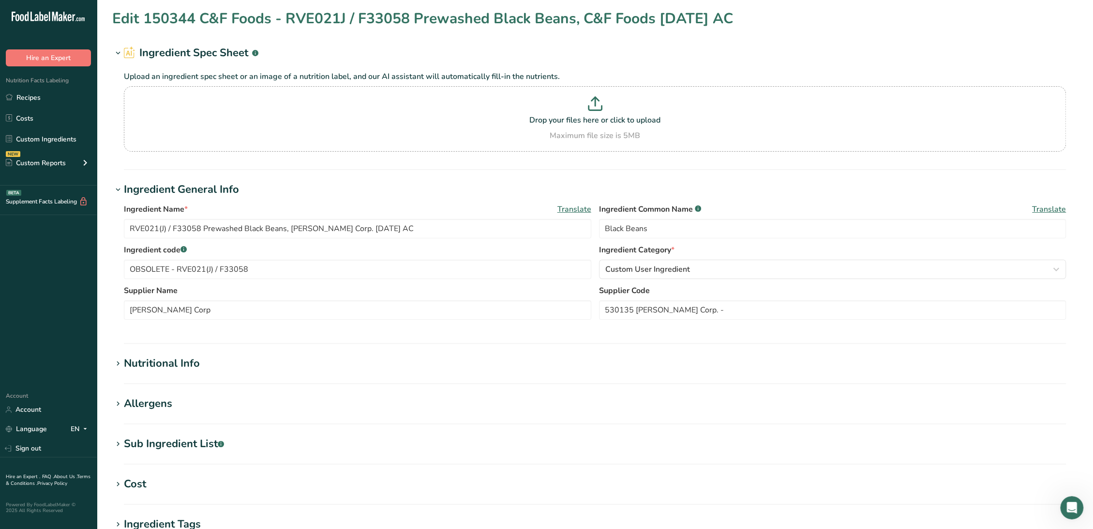
type input "150344 C&F Foods - RVE021J / F33058 Prewashed Black Beans, C&F Foods [DATE] AC"
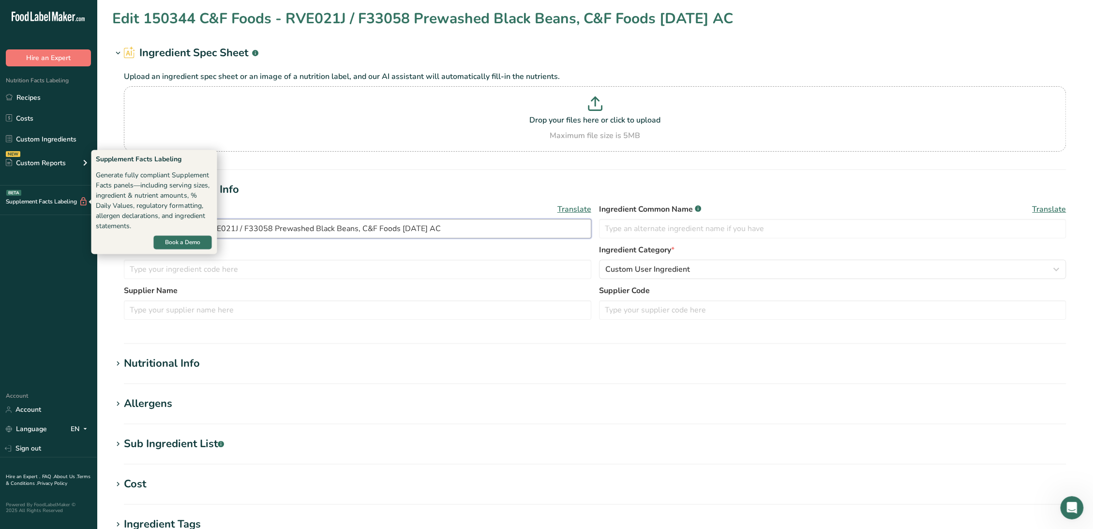
drag, startPoint x: 203, startPoint y: 227, endPoint x: 20, endPoint y: 206, distance: 183.7
click at [20, 204] on div ".a-20{fill:#fff;} Hire an Expert Nutrition Facts Labeling Recipes Costs Custom …" at bounding box center [546, 371] width 1093 height 742
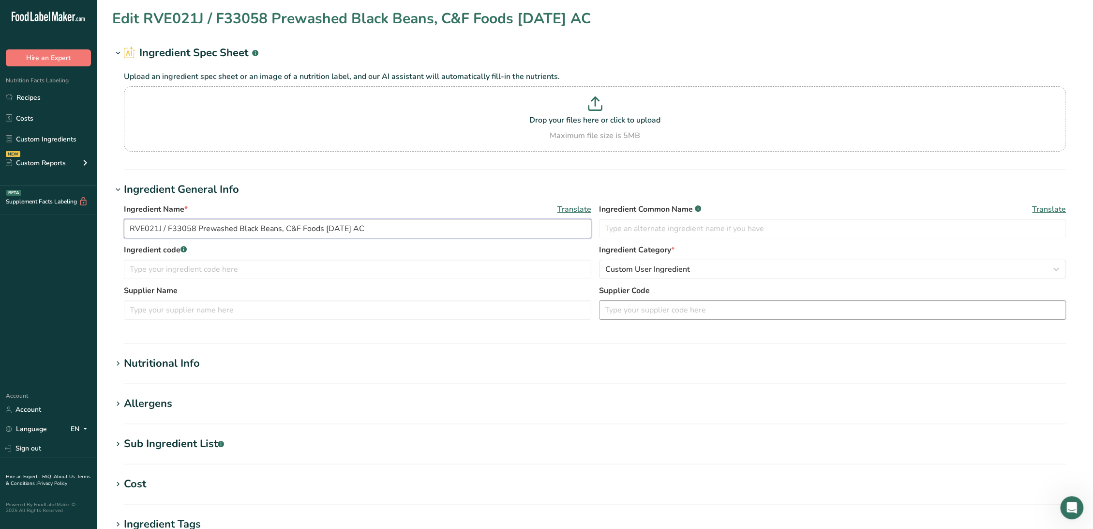
type input "RVE021J / F33058 Prewashed Black Beans, C&F Foods [DATE] AC"
click at [672, 314] on input "text" at bounding box center [833, 309] width 468 height 19
paste input "150344 C&F Foods -"
type input "150344 C&F Foods -"
click at [129, 226] on input "RVE021J / F33058 Prewashed Black Beans, C&F Foods [DATE] AC" at bounding box center [358, 228] width 468 height 19
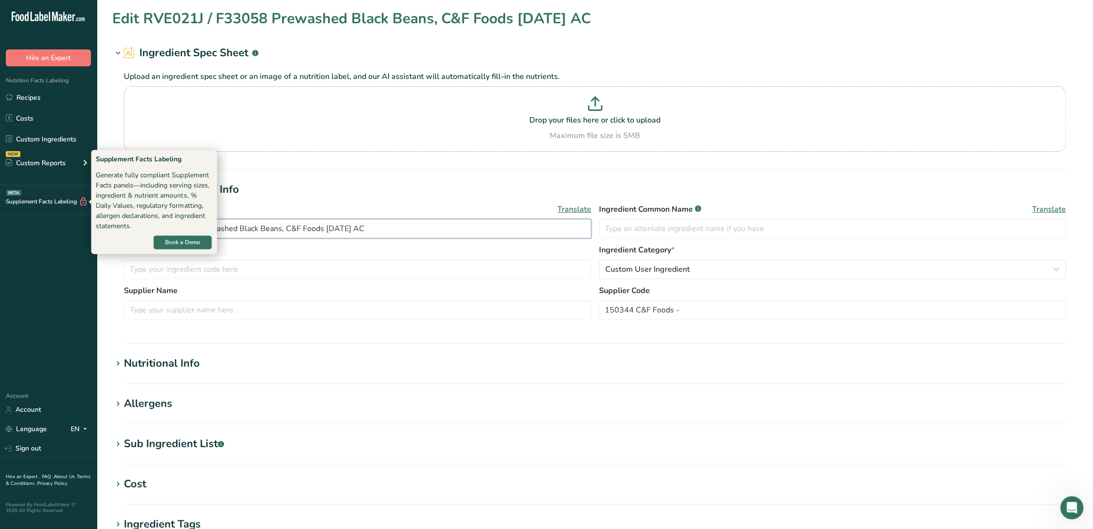
drag, startPoint x: 193, startPoint y: 228, endPoint x: 1, endPoint y: 200, distance: 193.2
click at [1, 200] on div ".a-20{fill:#fff;} Hire an Expert Nutrition Facts Labeling Recipes Costs Custom …" at bounding box center [546, 371] width 1093 height 742
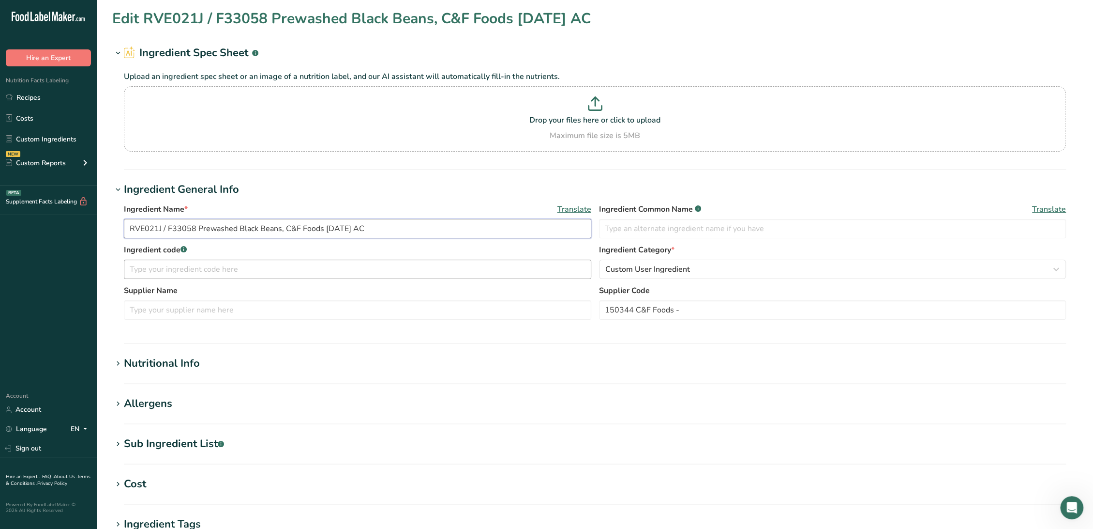
type input "RVE021J / F33058 Prewashed Black Beans, C&F Foods [DATE] AC"
click at [139, 267] on input "text" at bounding box center [358, 268] width 468 height 19
paste input "RVE021J / F33058"
type input "OBSOLETE - RVE021J / F33058"
drag, startPoint x: 323, startPoint y: 227, endPoint x: 285, endPoint y: 225, distance: 37.8
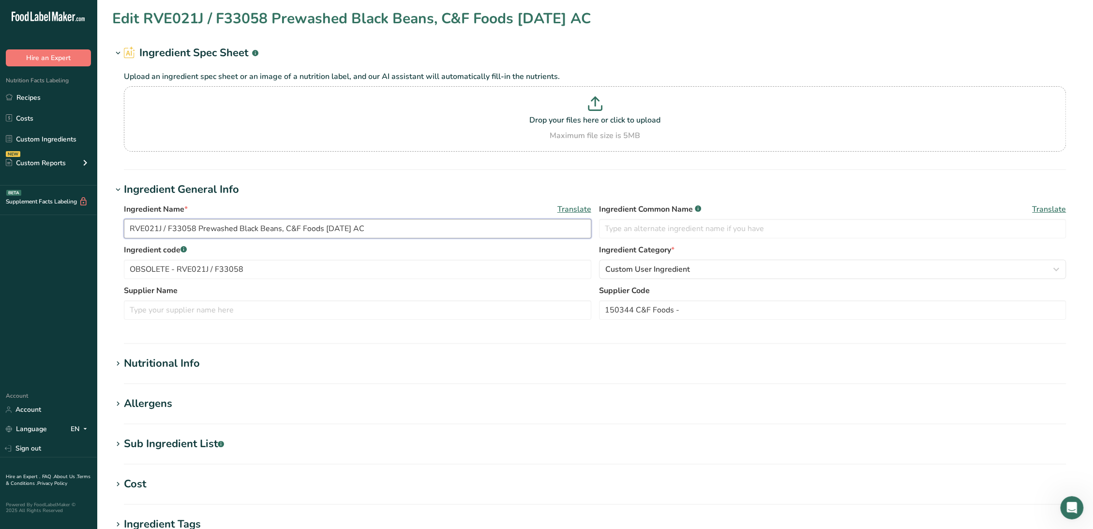
click at [285, 225] on input "RVE021J / F33058 Prewashed Black Beans, C&F Foods [DATE] AC" at bounding box center [358, 228] width 468 height 19
click at [260, 298] on div "Supplier Name" at bounding box center [358, 302] width 468 height 35
click at [259, 300] on div "Supplier Name" at bounding box center [358, 302] width 468 height 35
click at [261, 301] on input "text" at bounding box center [358, 309] width 468 height 19
paste input "C&F Foods"
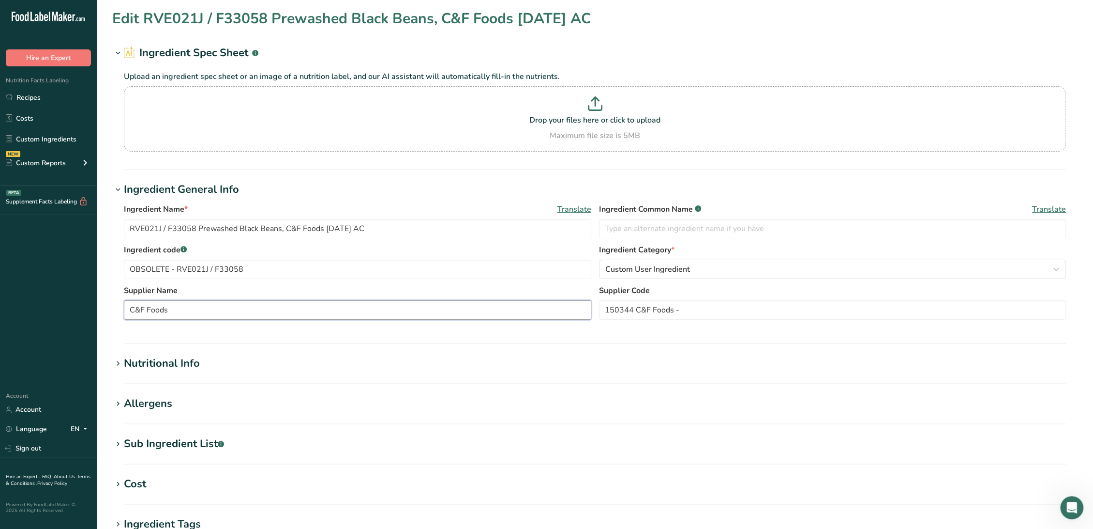
type input "C&F Foods"
click at [192, 460] on section "Sub Ingredient List .a-a{fill:#347362;}.b-a{fill:#fff;} Translate Black Beans" at bounding box center [595, 450] width 966 height 29
click at [192, 454] on section "Sub Ingredient List .a-a{fill:#347362;}.b-a{fill:#fff;} Translate Black Beans" at bounding box center [595, 450] width 966 height 29
click at [195, 446] on div "Sub Ingredient List .a-a{fill:#347362;}.b-a{fill:#fff;}" at bounding box center [174, 444] width 100 height 16
drag, startPoint x: 194, startPoint y: 477, endPoint x: 23, endPoint y: 478, distance: 171.3
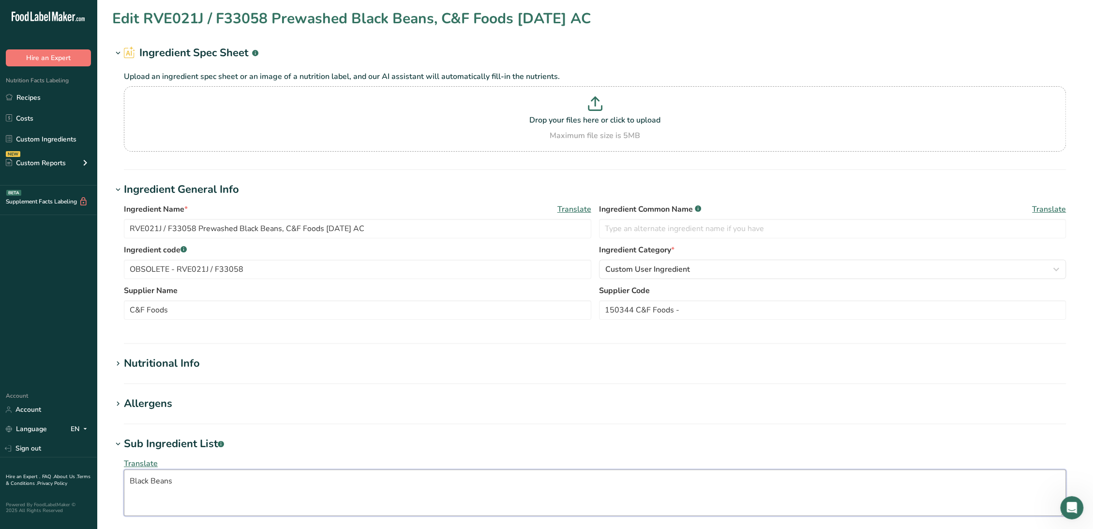
click at [23, 471] on div ".a-20{fill:#fff;} Hire an Expert Nutrition Facts Labeling Recipes Costs Custom …" at bounding box center [546, 406] width 1093 height 812
click at [699, 225] on input "text" at bounding box center [833, 228] width 468 height 19
paste input "Black Beans"
type input "Black Beans"
click at [146, 372] on section "Nutritional Info Serving Size .a-a{fill:#347362;}.b-a{fill:#fff;} Add ingredien…" at bounding box center [595, 369] width 966 height 29
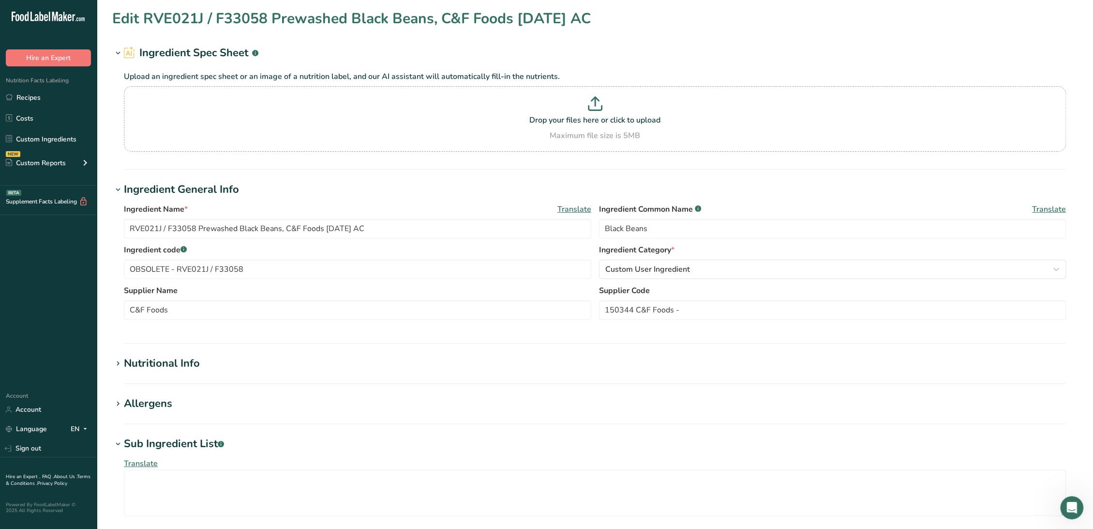
click at [152, 368] on div "Nutritional Info" at bounding box center [162, 363] width 76 height 16
click at [163, 159] on section "Ingredient Spec Sheet .a-a{fill:#347362;}.b-a{fill:#fff;} Upload an ingredient …" at bounding box center [595, 107] width 966 height 125
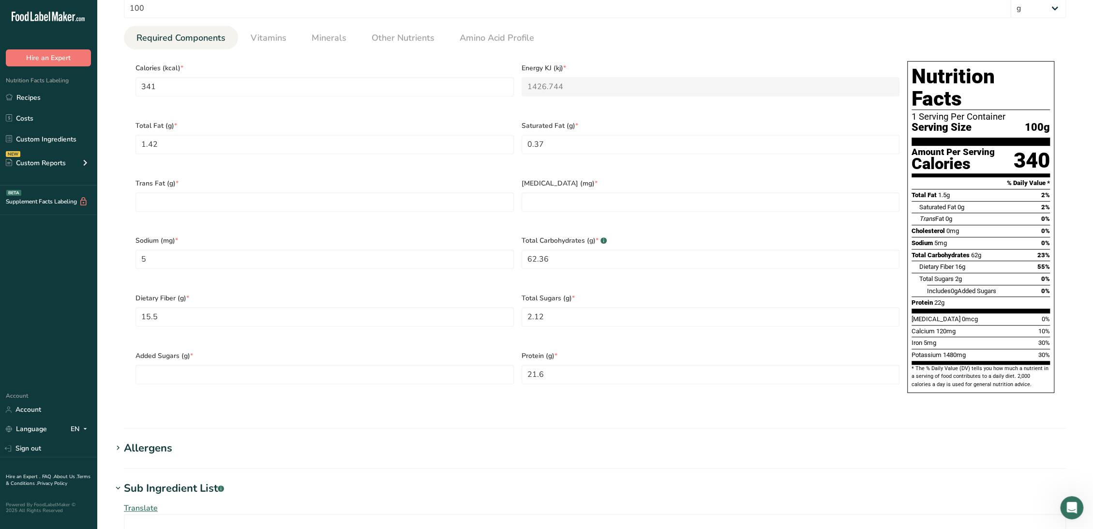
click at [207, 229] on div "Sodium (mg) * 5" at bounding box center [325, 258] width 386 height 58
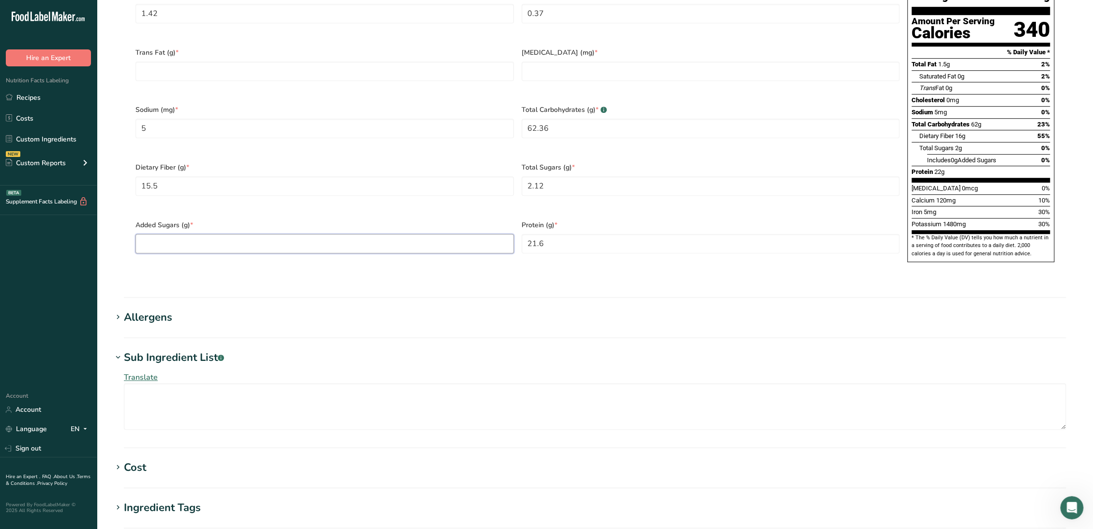
click at [208, 234] on Sugars "number" at bounding box center [325, 243] width 378 height 19
type Sugars "0"
click at [565, 66] on input "number" at bounding box center [711, 70] width 378 height 19
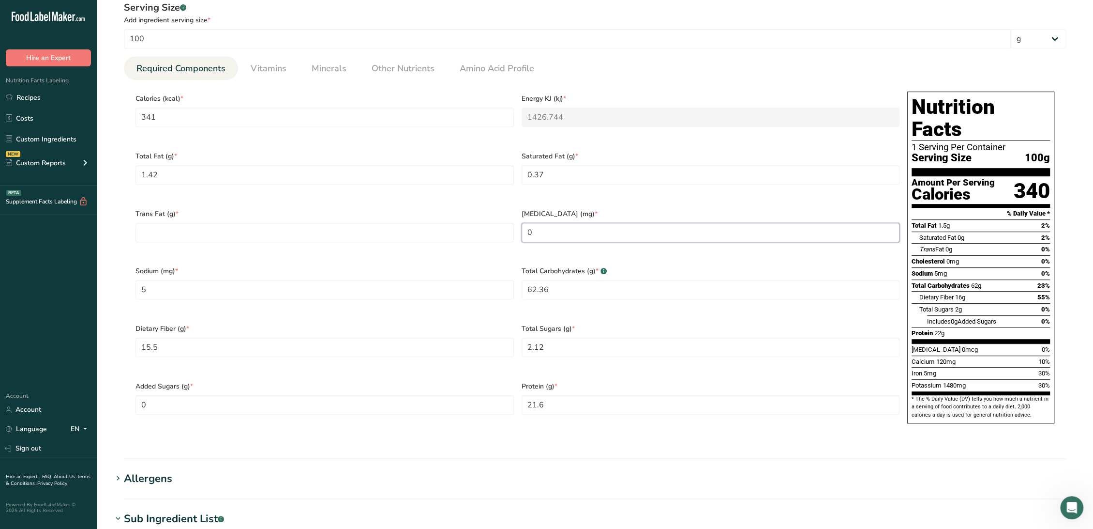
scroll to position [376, 0]
type input "0"
click at [374, 227] on Fat "number" at bounding box center [325, 232] width 378 height 19
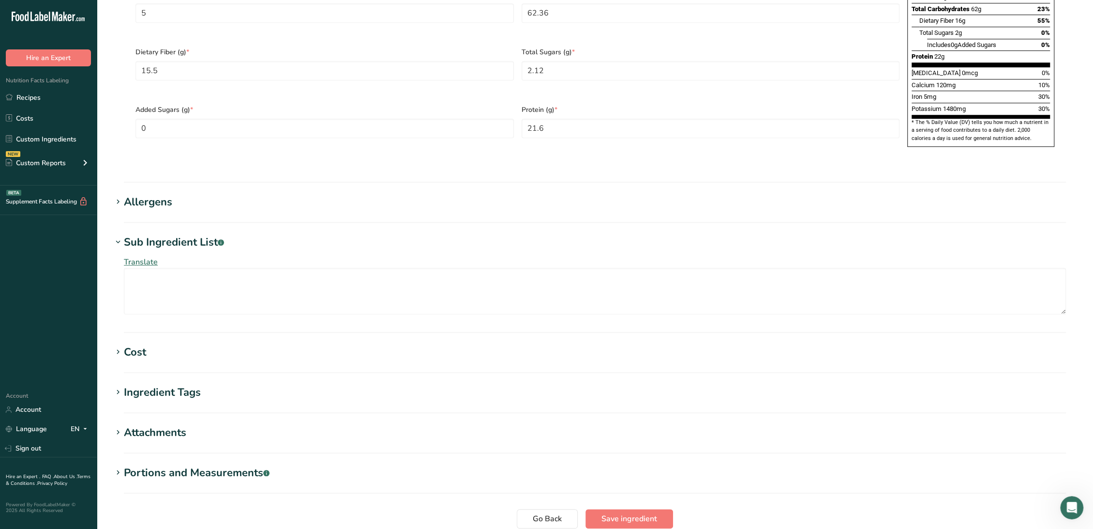
scroll to position [699, 0]
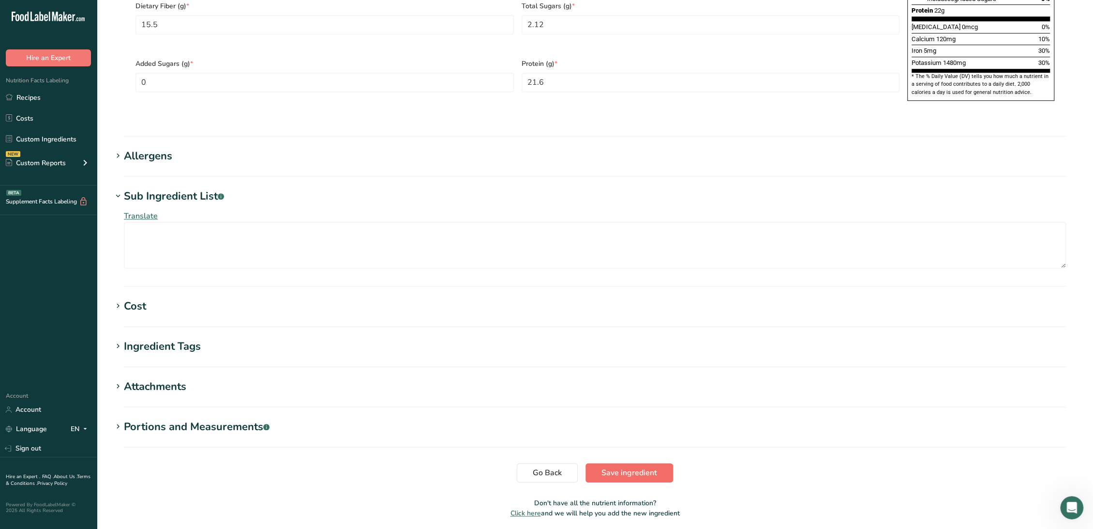
type Fat "0"
click at [651, 463] on button "Save ingredient" at bounding box center [630, 472] width 88 height 19
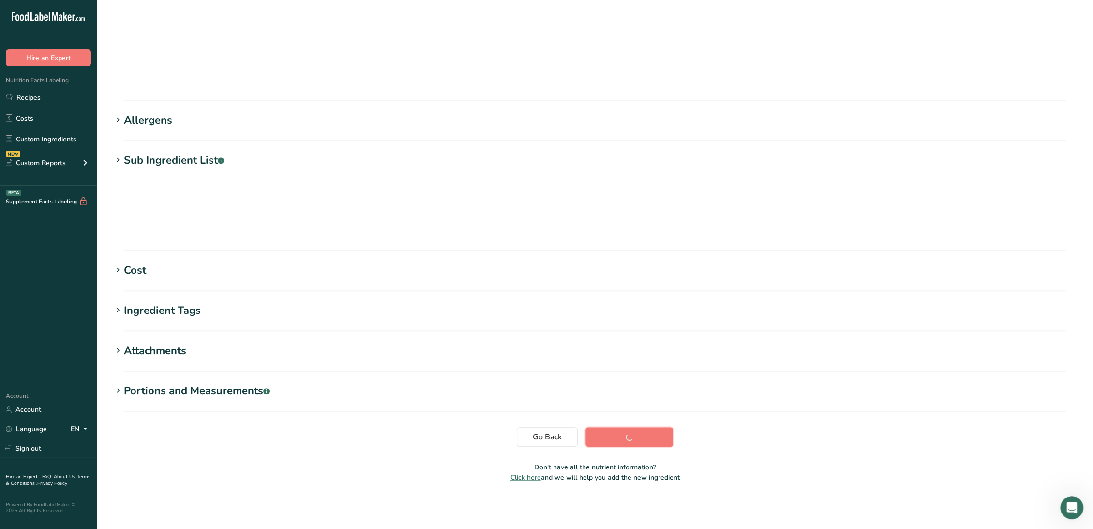
scroll to position [0, 0]
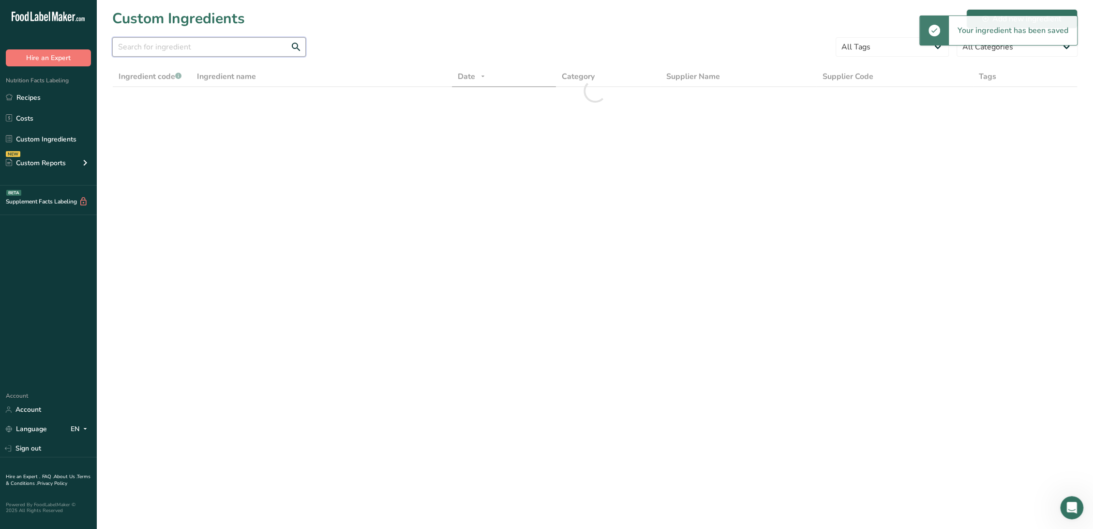
click at [180, 52] on input "text" at bounding box center [209, 46] width 194 height 19
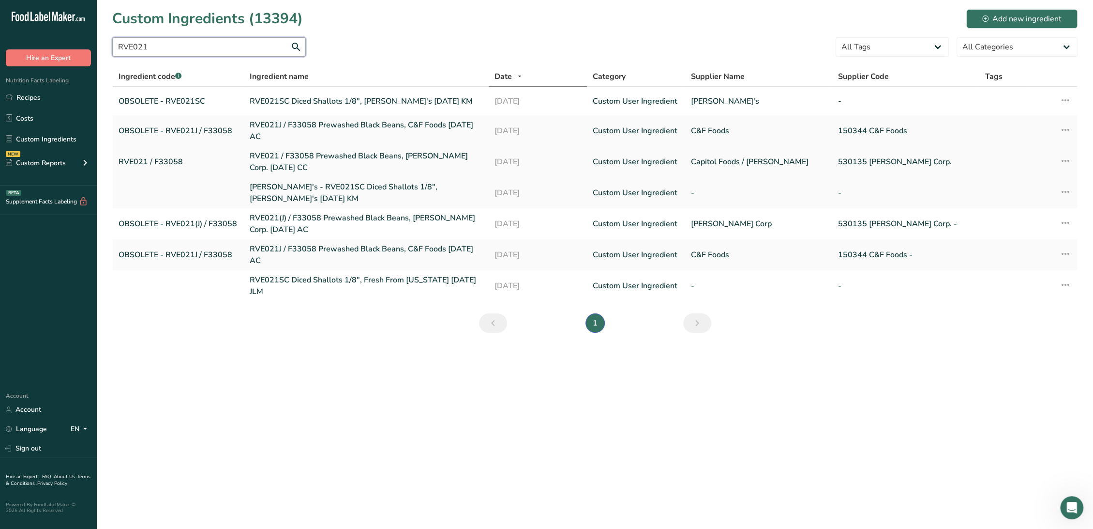
type input "RVE021"
click at [293, 158] on link "RVE021 / F33058 Prewashed Black Beans, [PERSON_NAME] Corp. [DATE] CC" at bounding box center [367, 161] width 234 height 23
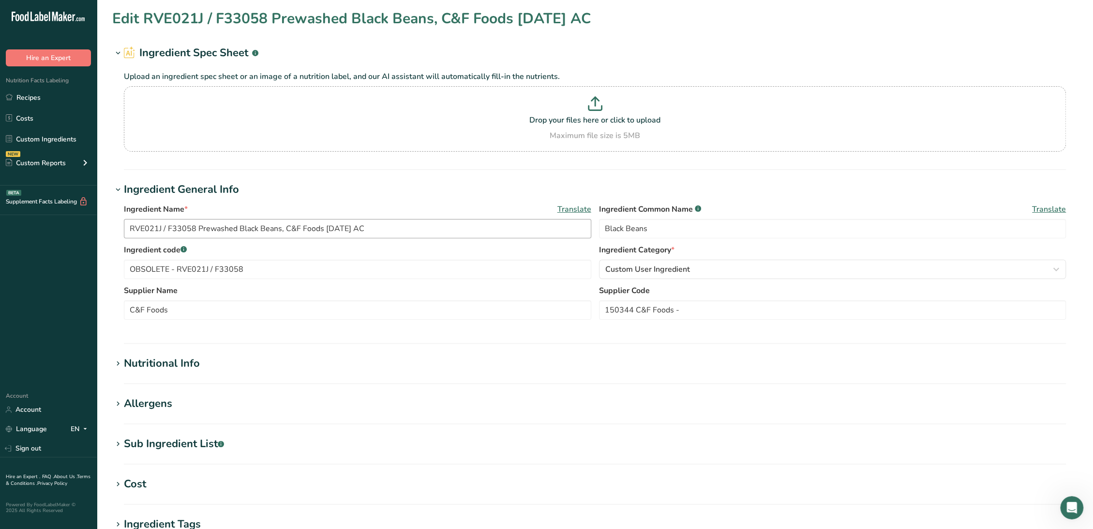
type input "RVE021 / F33058 Prewashed Black Beans, [PERSON_NAME] Corp. [DATE] CC"
type input "RVE021 / F33058"
type input "Capitol Foods / [PERSON_NAME]"
type input "530135 [PERSON_NAME] Corp."
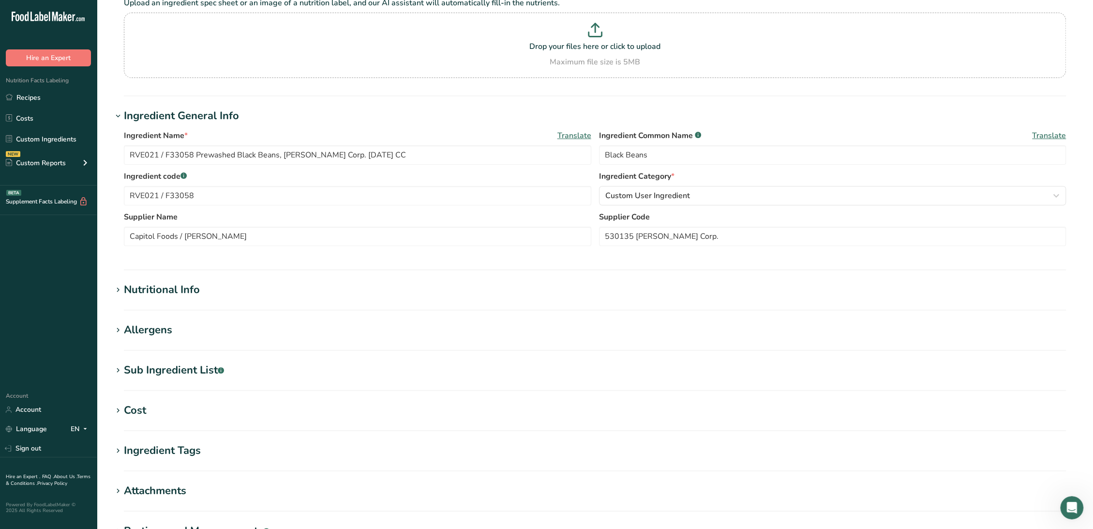
scroll to position [107, 0]
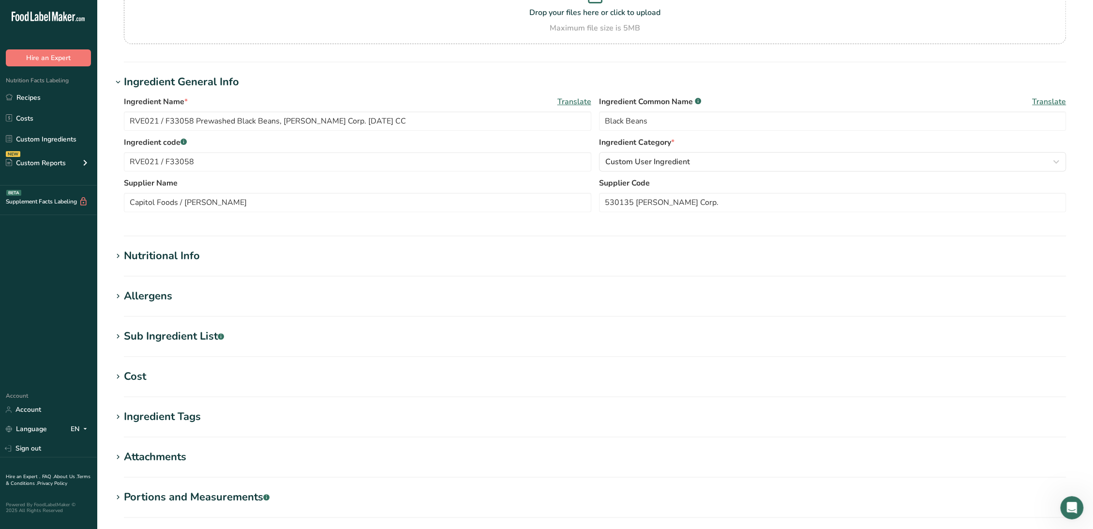
click at [169, 259] on div "Nutritional Info" at bounding box center [162, 256] width 76 height 16
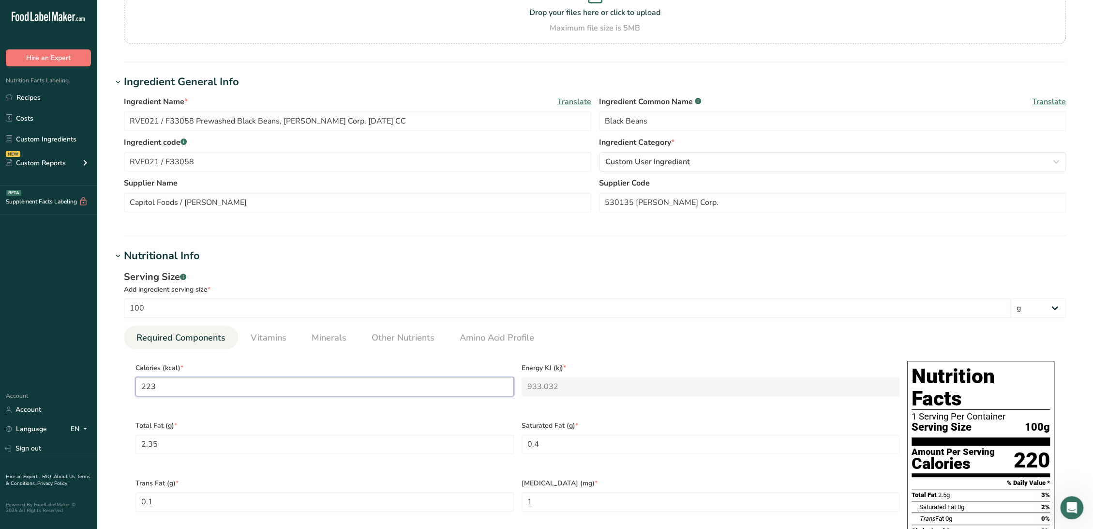
click at [368, 385] on input "223" at bounding box center [325, 386] width 378 height 19
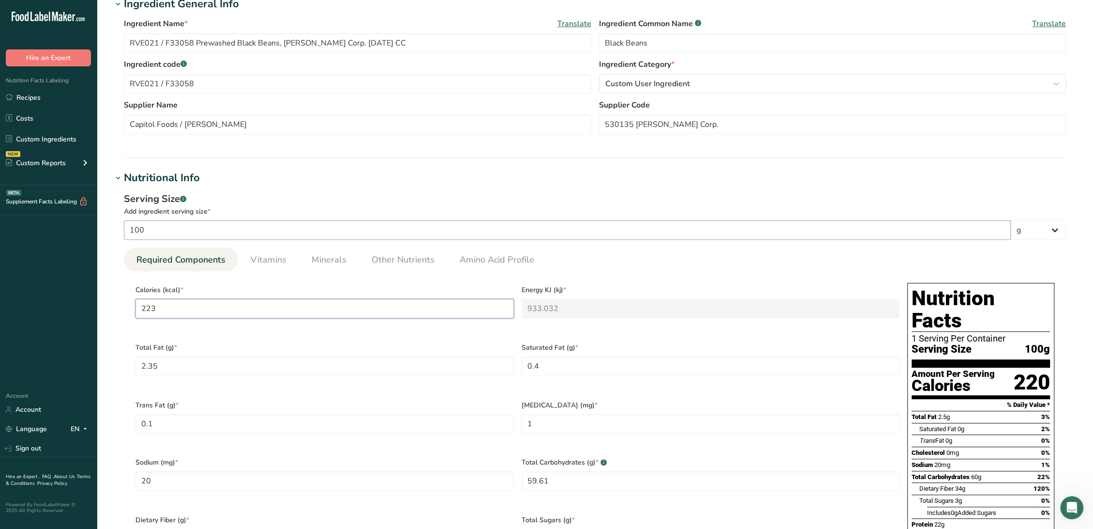
scroll to position [322, 0]
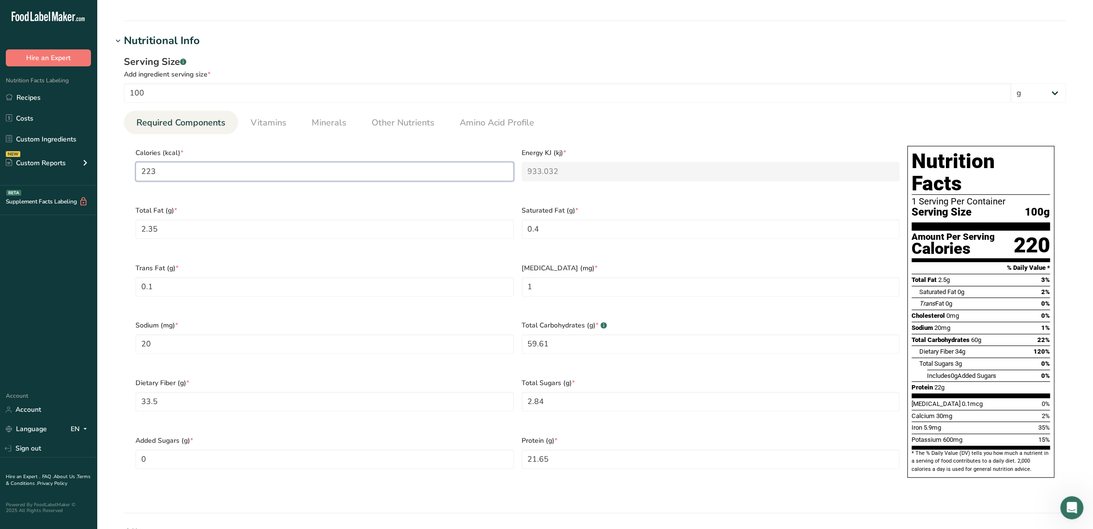
click at [288, 171] on input "223" at bounding box center [325, 171] width 378 height 19
click at [269, 123] on span "Vitamins" at bounding box center [269, 122] width 36 height 13
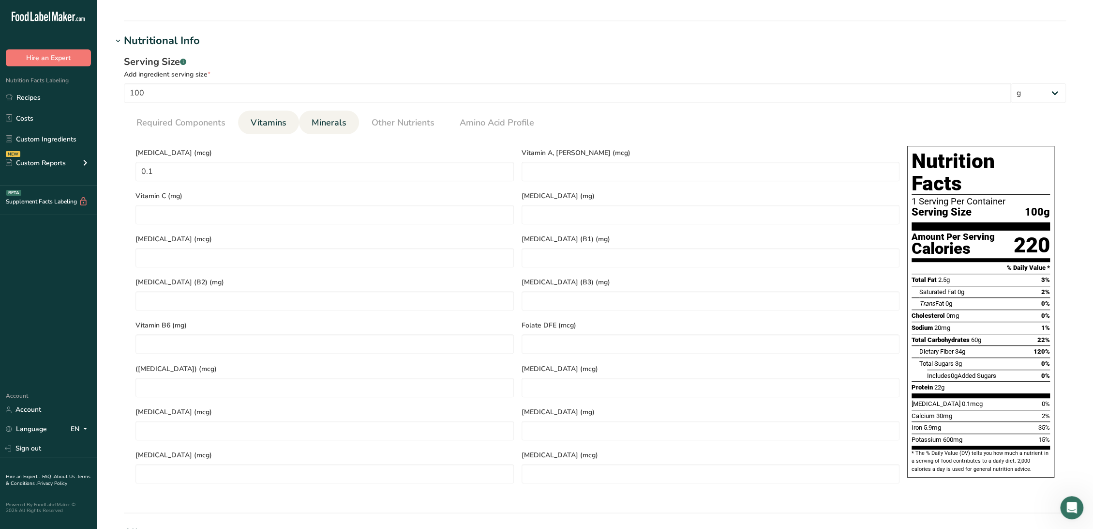
click at [330, 132] on link "Minerals" at bounding box center [329, 122] width 43 height 25
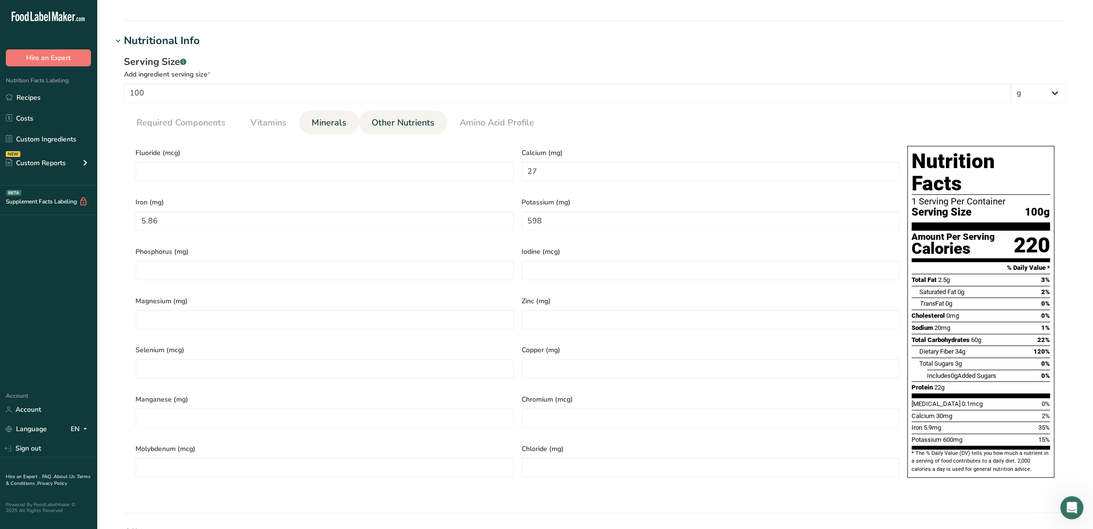
click at [379, 127] on span "Other Nutrients" at bounding box center [403, 122] width 63 height 13
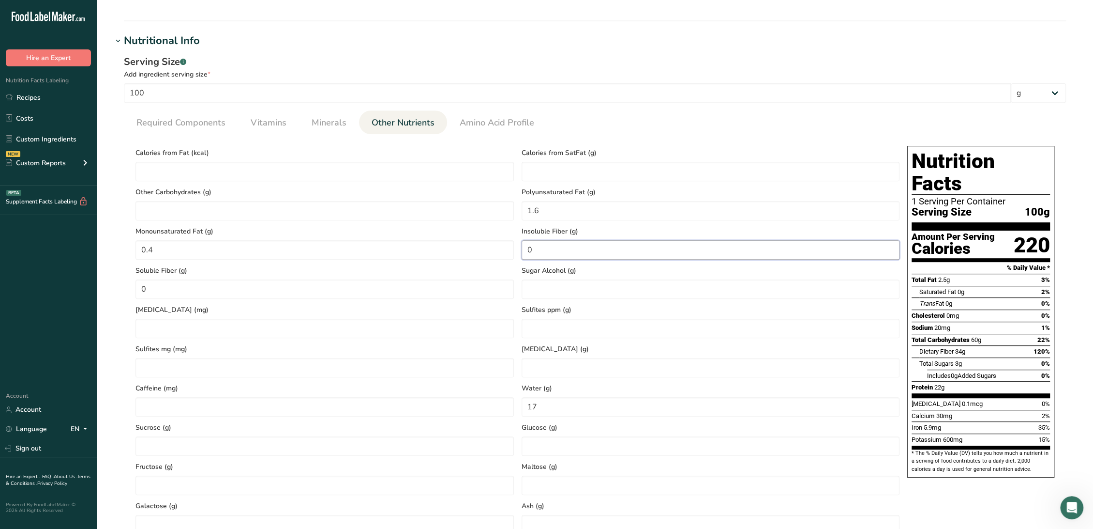
click at [543, 252] on Fiber "0" at bounding box center [711, 249] width 378 height 19
type Fiber "30.9"
type Fiber "2.7"
type input "12.29"
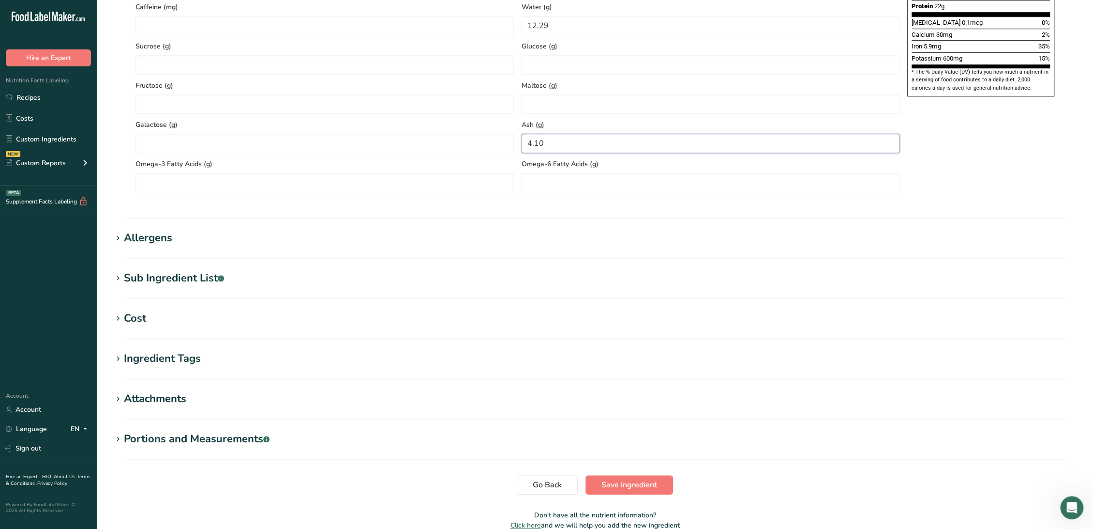
scroll to position [704, 0]
type input "4.10"
click at [213, 279] on div "Sub Ingredient List .a-a{fill:#347362;}.b-a{fill:#fff;}" at bounding box center [174, 278] width 100 height 16
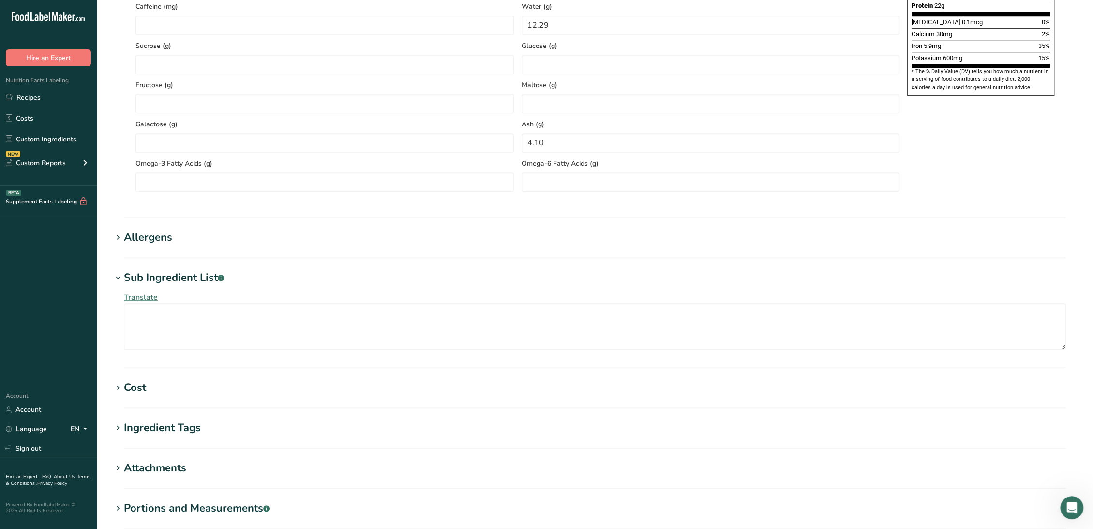
click at [147, 231] on div "Allergens" at bounding box center [148, 237] width 48 height 16
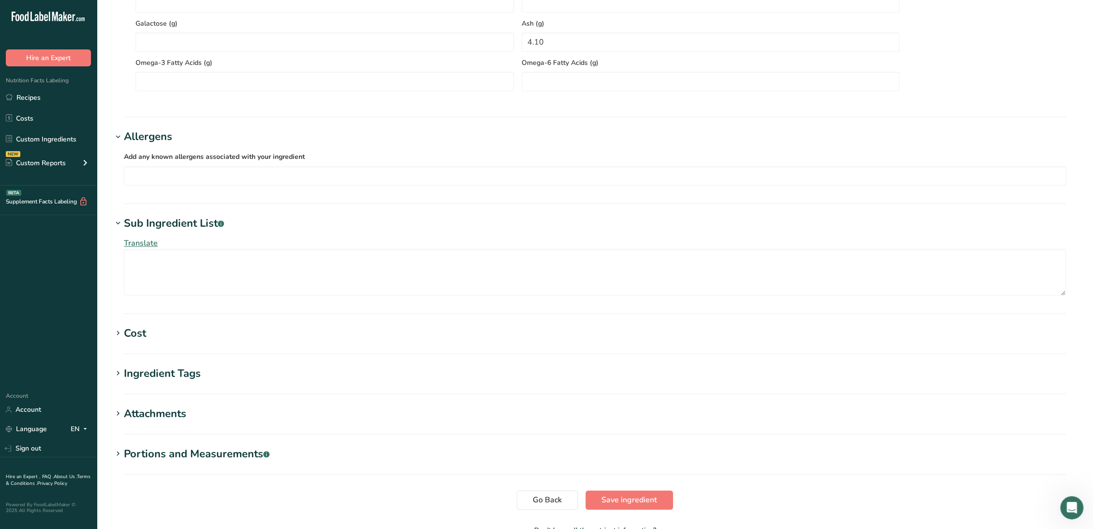
scroll to position [867, 0]
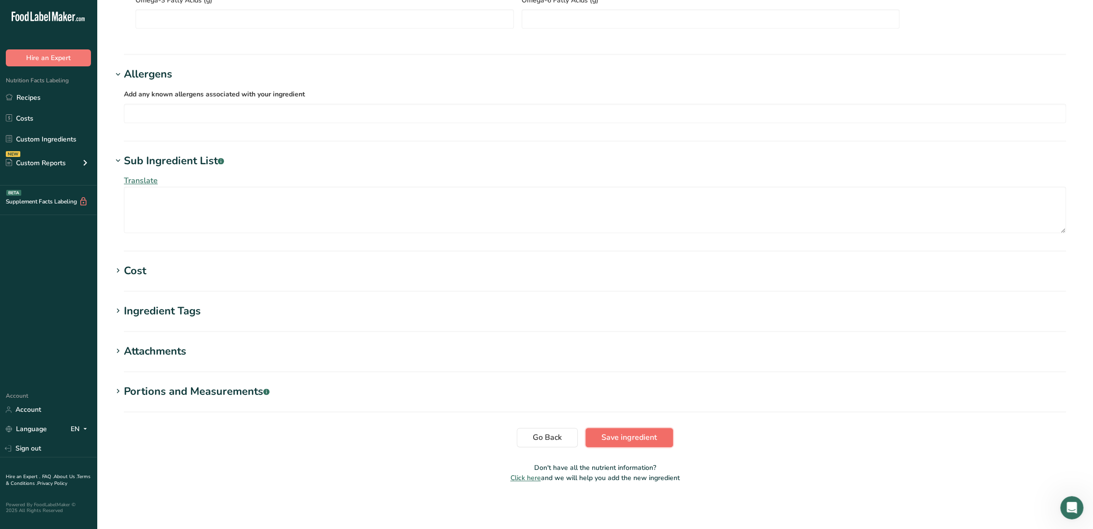
click at [613, 428] on button "Save ingredient" at bounding box center [630, 436] width 88 height 19
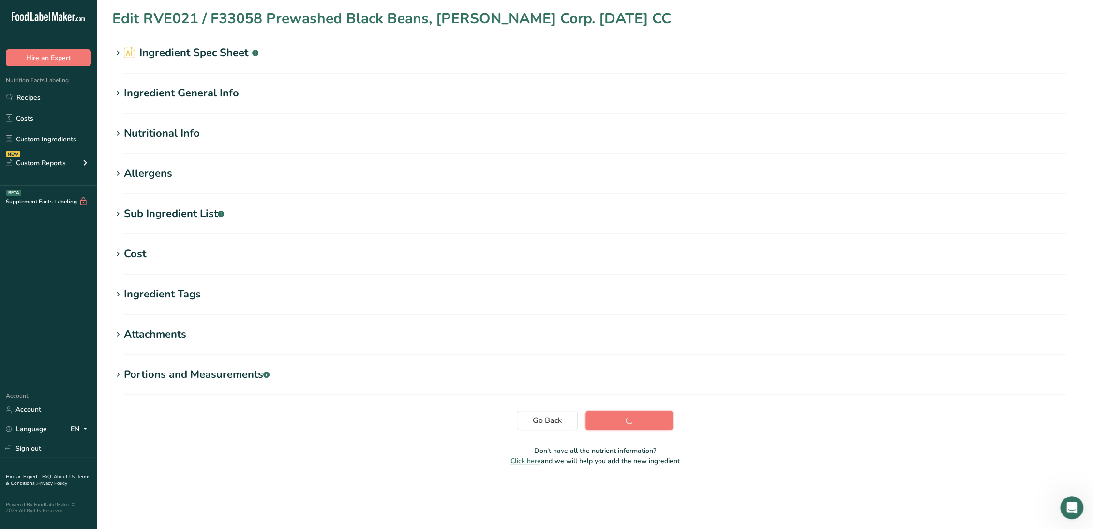
scroll to position [0, 0]
